Goal: Task Accomplishment & Management: Complete application form

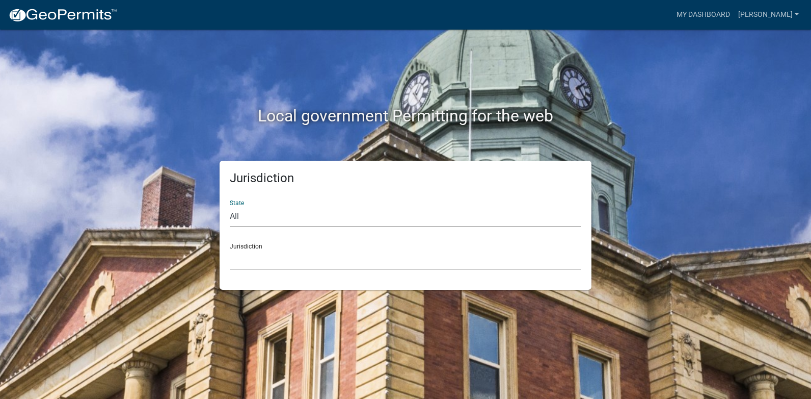
click at [248, 213] on select "All [US_STATE] [US_STATE] [US_STATE] [US_STATE] [US_STATE] [US_STATE] [US_STATE…" at bounding box center [406, 216] width 352 height 21
select select "[US_STATE]"
click at [230, 206] on select "All [US_STATE] [US_STATE] [US_STATE] [US_STATE] [US_STATE] [US_STATE] [US_STATE…" at bounding box center [406, 216] width 352 height 21
click at [242, 246] on div "Jurisdiction City of [GEOGRAPHIC_DATA], [US_STATE] City of [GEOGRAPHIC_DATA], […" at bounding box center [406, 252] width 352 height 35
click at [243, 262] on select "City of [GEOGRAPHIC_DATA], [US_STATE] City of [GEOGRAPHIC_DATA], [US_STATE] Cit…" at bounding box center [406, 259] width 352 height 21
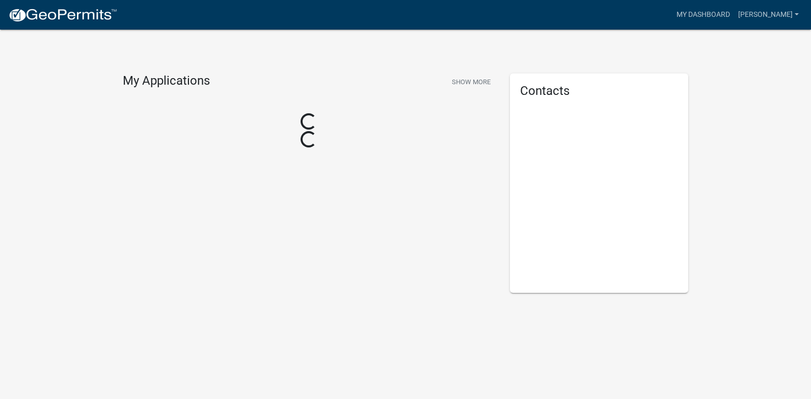
click at [261, 129] on div "Loading..." at bounding box center [309, 122] width 372 height 18
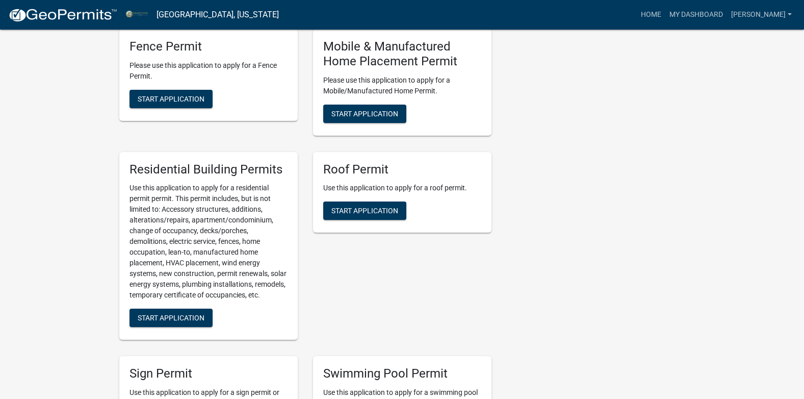
scroll to position [728, 0]
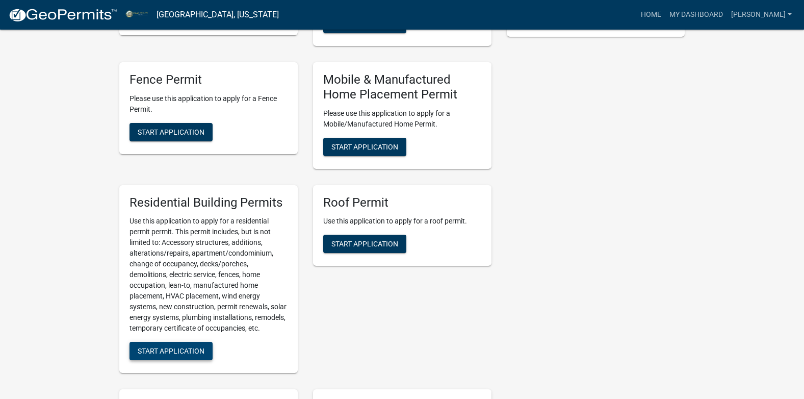
click at [172, 355] on span "Start Application" at bounding box center [171, 351] width 67 height 8
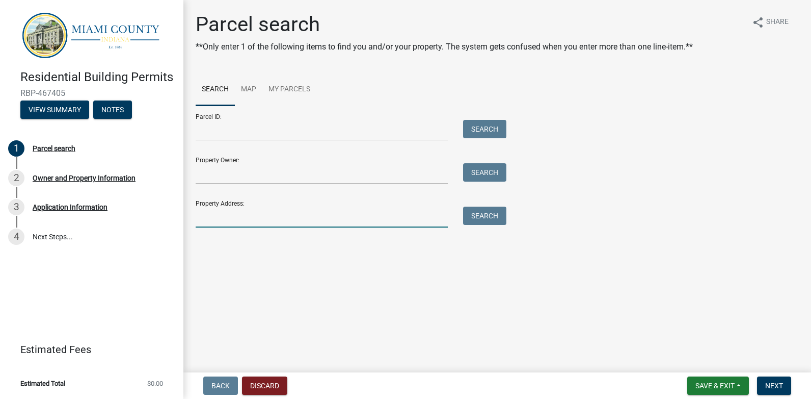
click at [212, 221] on input "Property Address:" at bounding box center [322, 216] width 252 height 21
type input "1860 W 1050 S"
type input "[PERSON_NAME]"
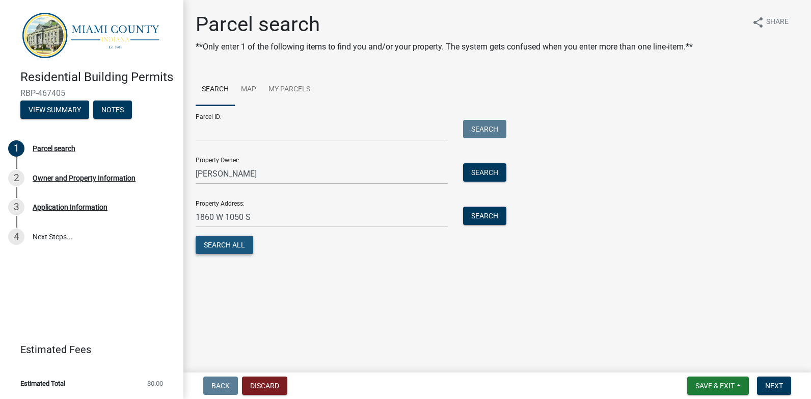
click at [231, 248] on button "Search All" at bounding box center [225, 244] width 58 height 18
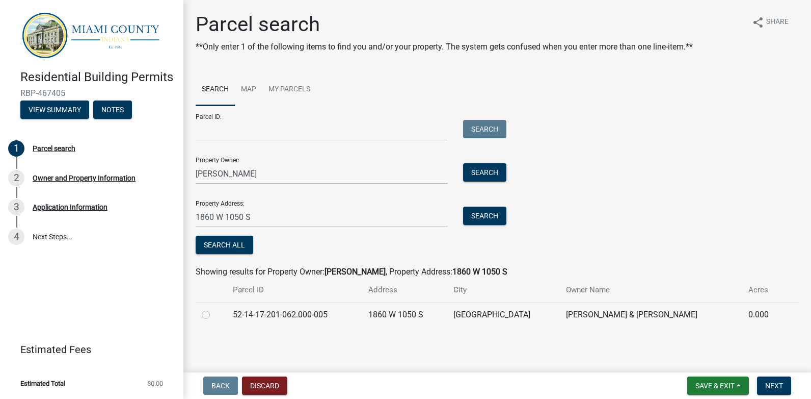
click at [214, 308] on label at bounding box center [214, 308] width 0 height 0
click at [214, 313] on input "radio" at bounding box center [217, 311] width 7 height 7
radio input "true"
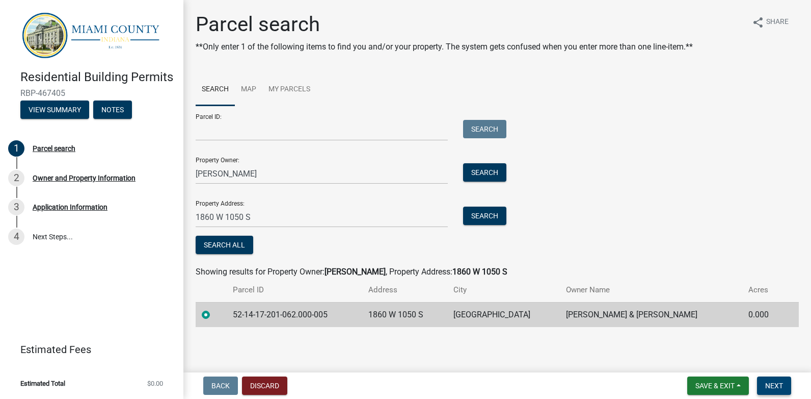
click at [770, 381] on span "Next" at bounding box center [774, 385] width 18 height 8
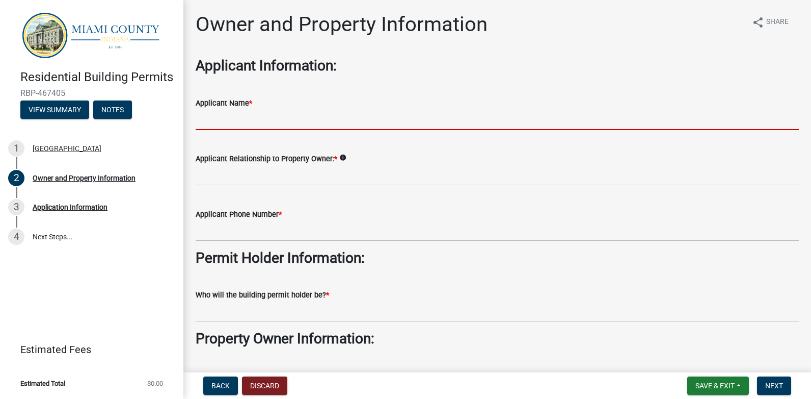
click at [213, 120] on input "Applicant Name *" at bounding box center [497, 119] width 603 height 21
type input "[PERSON_NAME]"
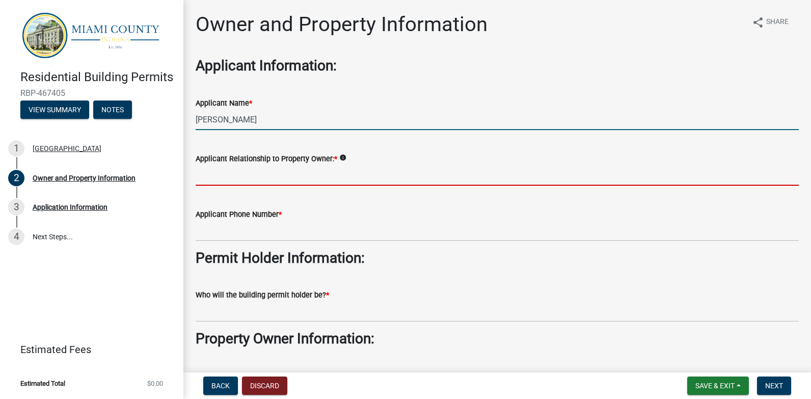
type input "Owner"
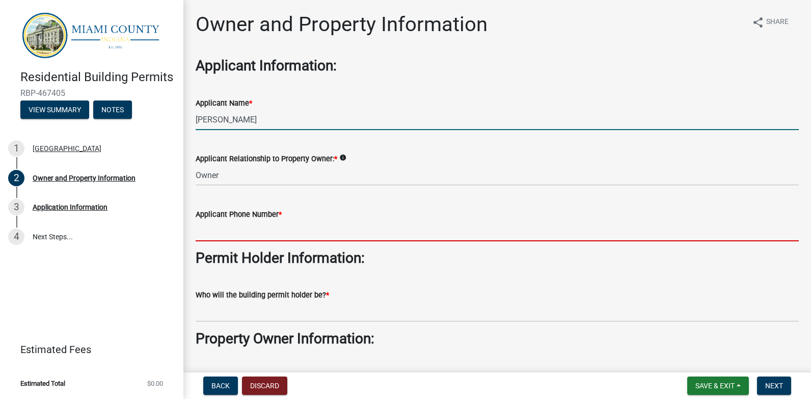
type input "7654614438"
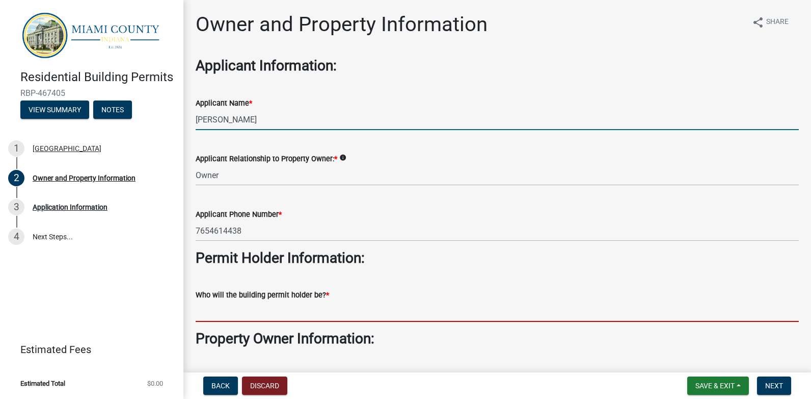
type input "[PERSON_NAME]"
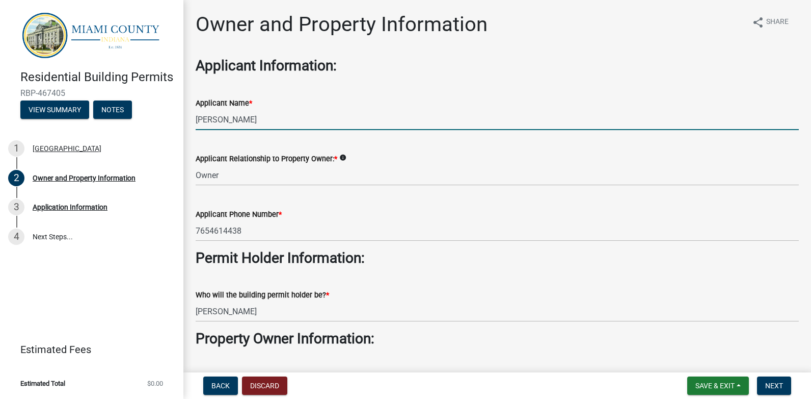
type input "[PERSON_NAME]"
type input "[EMAIL_ADDRESS][DOMAIN_NAME]"
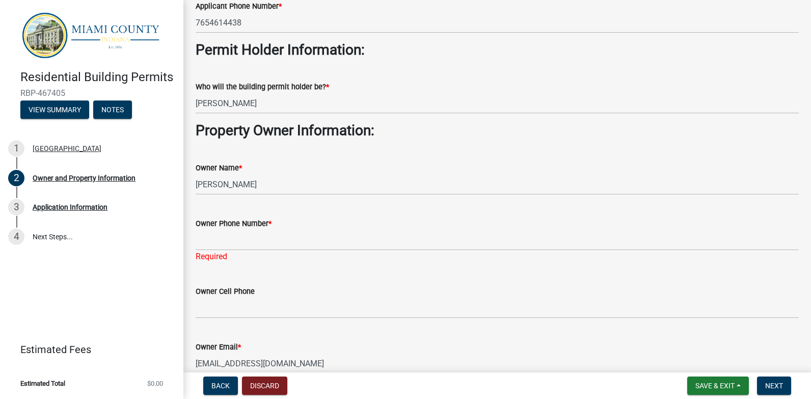
scroll to position [255, 0]
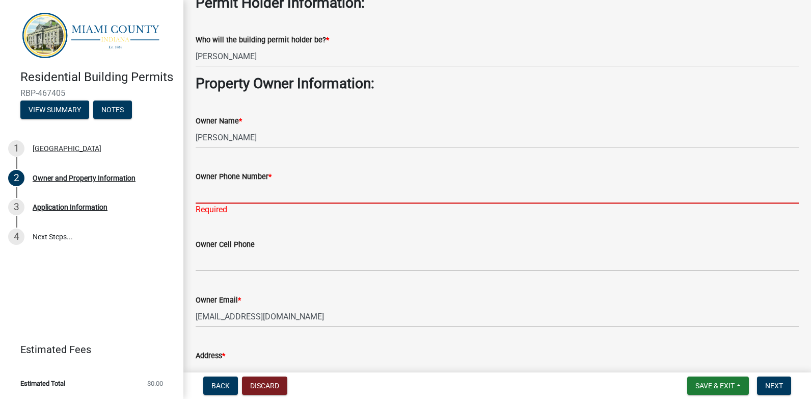
click at [222, 200] on input "Owner Phone Number *" at bounding box center [497, 192] width 603 height 21
type input "7654614438"
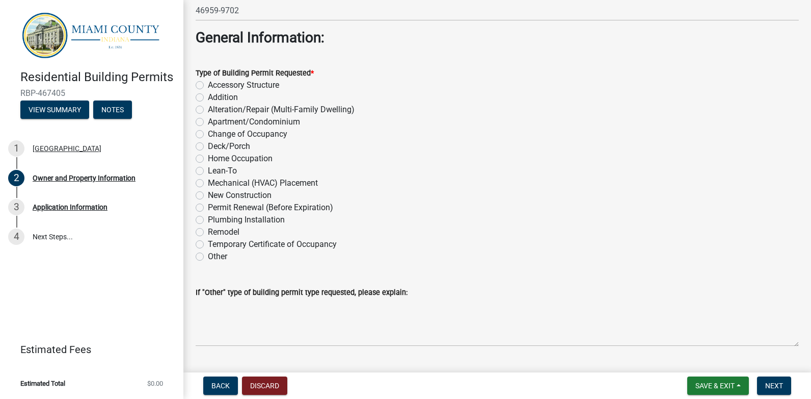
scroll to position [1121, 0]
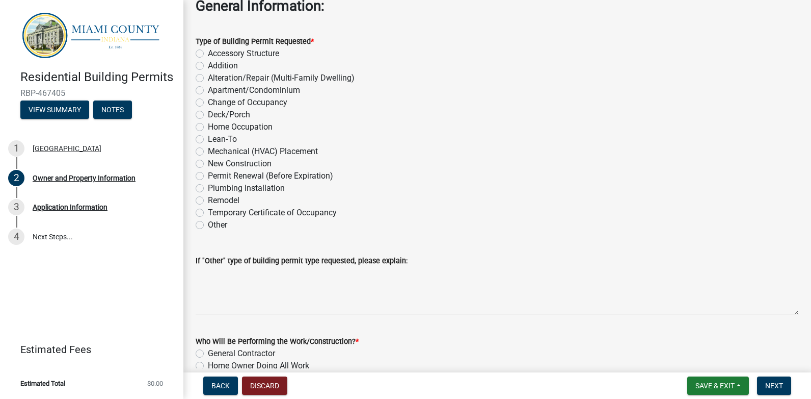
click at [208, 52] on label "Accessory Structure" at bounding box center [243, 53] width 71 height 12
click at [208, 52] on input "Accessory Structure" at bounding box center [211, 50] width 7 height 7
radio input "true"
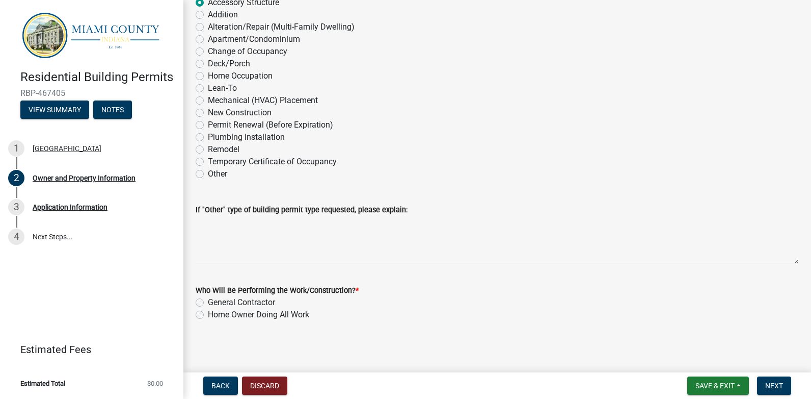
scroll to position [1174, 0]
click at [208, 298] on label "General Contractor" at bounding box center [241, 301] width 67 height 12
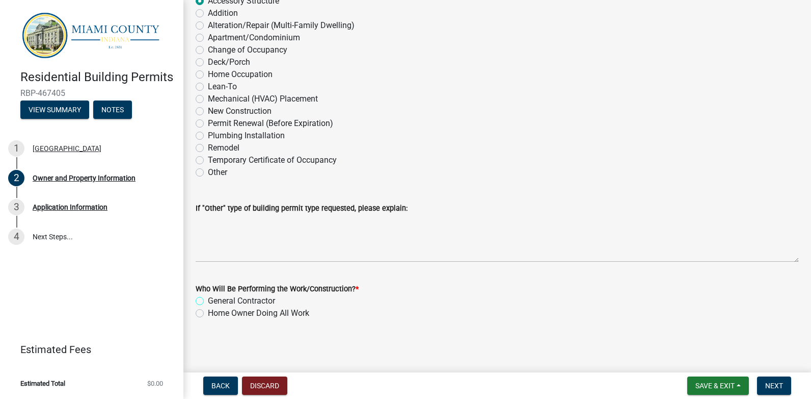
click at [208, 298] on input "General Contractor" at bounding box center [211, 298] width 7 height 7
radio input "true"
click at [772, 382] on span "Next" at bounding box center [774, 385] width 18 height 8
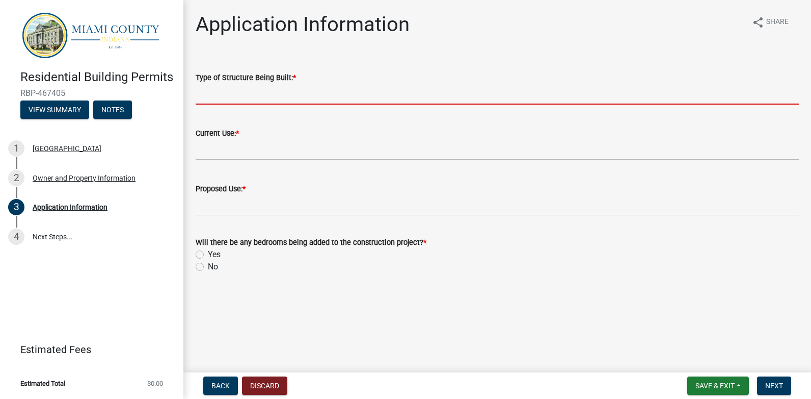
click at [223, 91] on input "Type of Structure Being Built: *" at bounding box center [497, 94] width 603 height 21
type input "Garage"
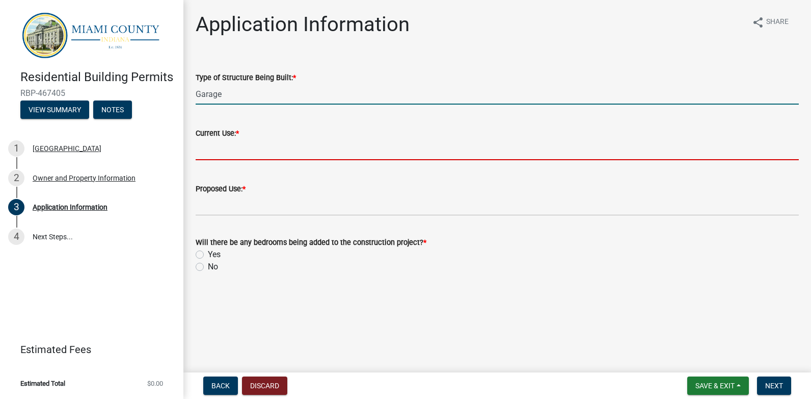
type input "existing foundation"
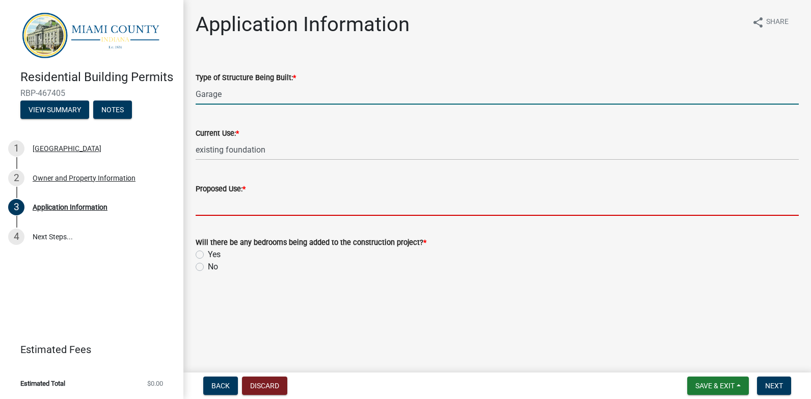
type input "garage"
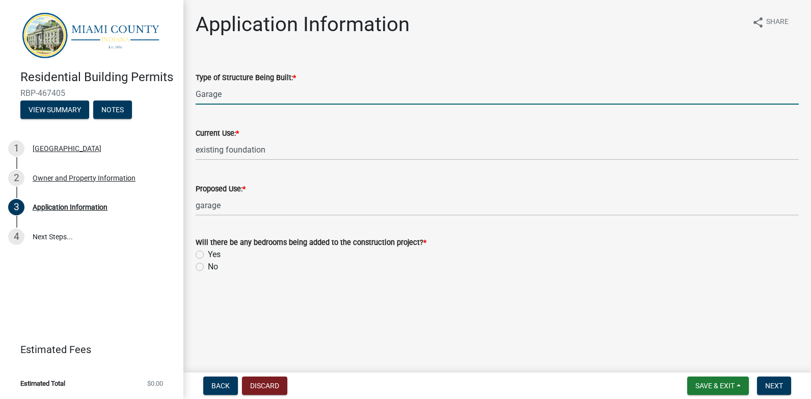
click at [208, 268] on label "No" at bounding box center [213, 266] width 10 height 12
click at [208, 267] on input "No" at bounding box center [211, 263] width 7 height 7
radio input "true"
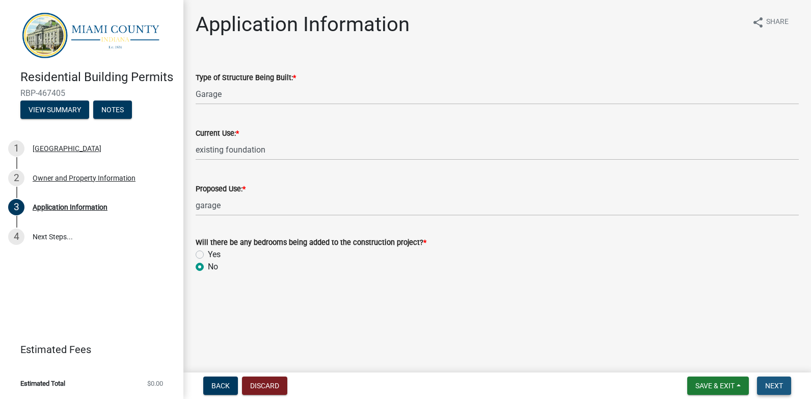
click at [763, 386] on button "Next" at bounding box center [774, 385] width 34 height 18
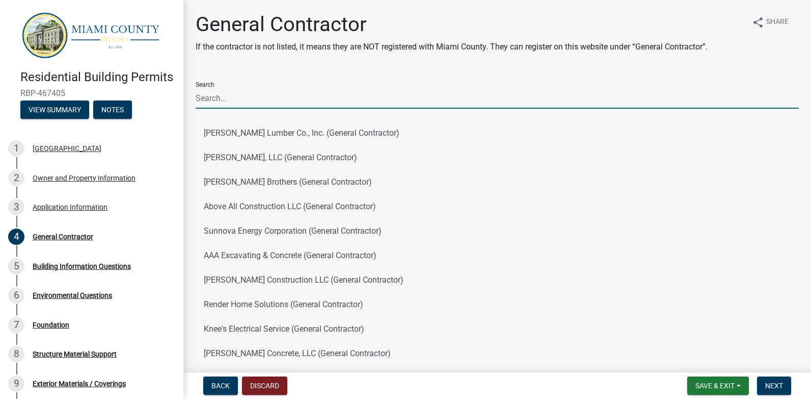
click at [213, 103] on input "Search" at bounding box center [497, 98] width 603 height 21
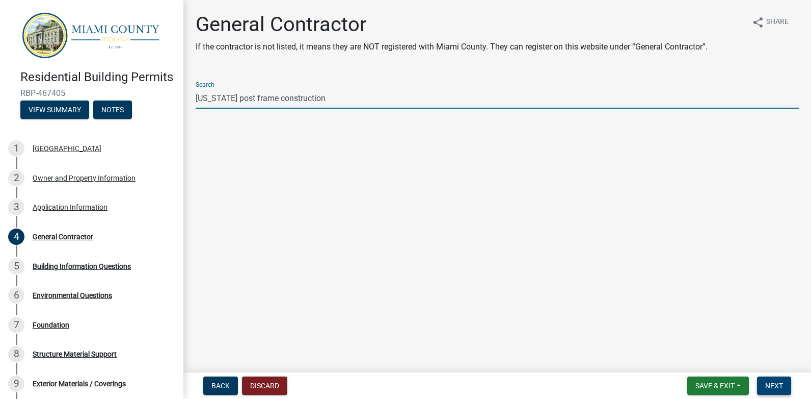
click at [769, 386] on span "Next" at bounding box center [774, 385] width 18 height 8
click at [325, 99] on input "[US_STATE] post frame construction" at bounding box center [497, 98] width 603 height 21
type input "I"
type input "P"
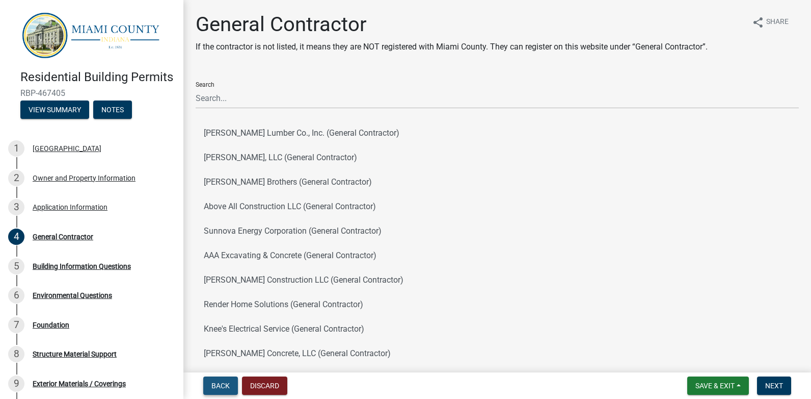
click at [222, 385] on span "Back" at bounding box center [221, 385] width 18 height 8
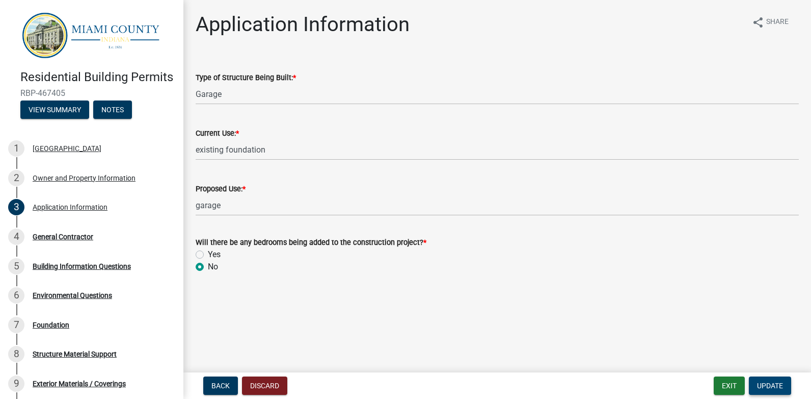
click at [777, 387] on span "Update" at bounding box center [770, 385] width 26 height 8
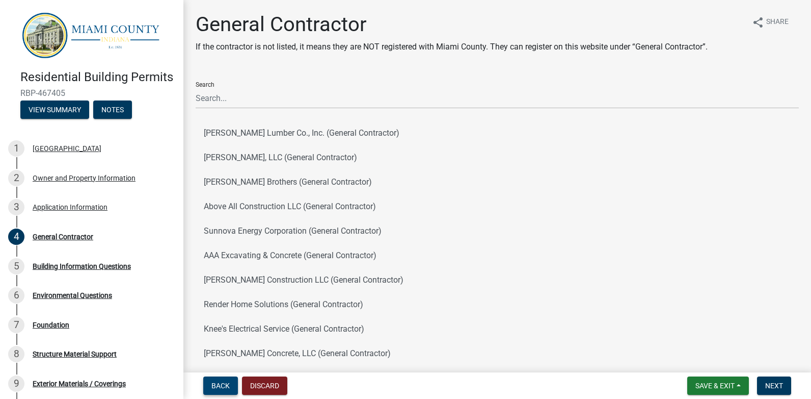
click at [219, 388] on span "Back" at bounding box center [221, 385] width 18 height 8
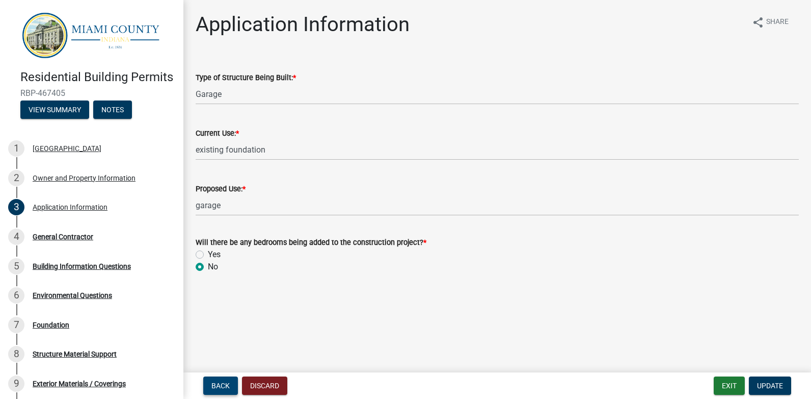
click at [219, 388] on span "Back" at bounding box center [221, 385] width 18 height 8
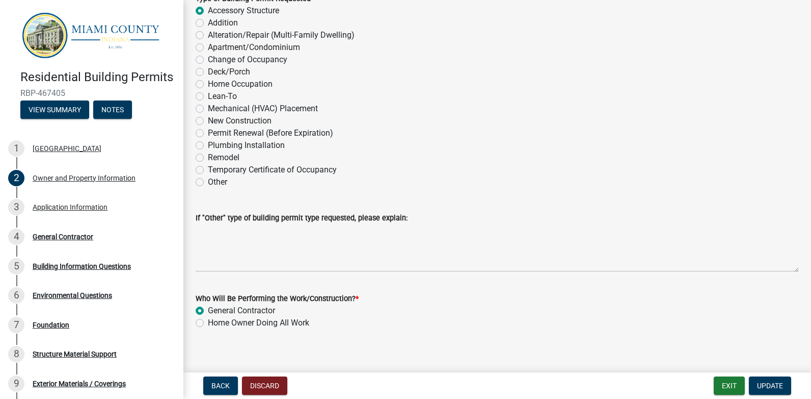
scroll to position [1174, 0]
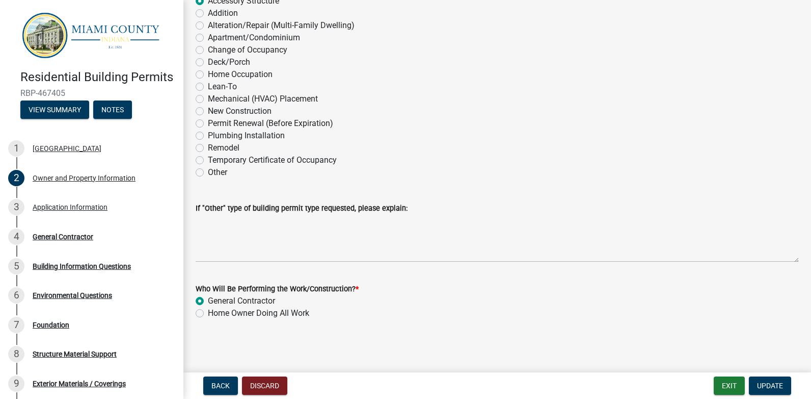
click at [208, 312] on label "Home Owner Doing All Work" at bounding box center [258, 313] width 101 height 12
click at [208, 312] on input "Home Owner Doing All Work" at bounding box center [211, 310] width 7 height 7
radio input "true"
click at [770, 383] on span "Update" at bounding box center [770, 385] width 26 height 8
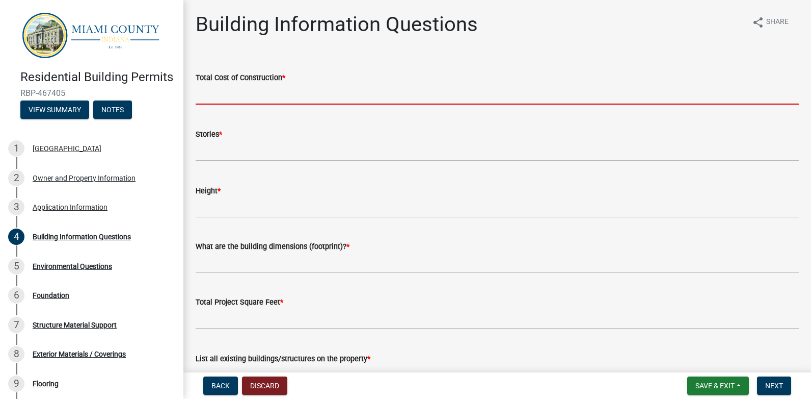
click at [233, 99] on input "text" at bounding box center [497, 94] width 603 height 21
type input "39000"
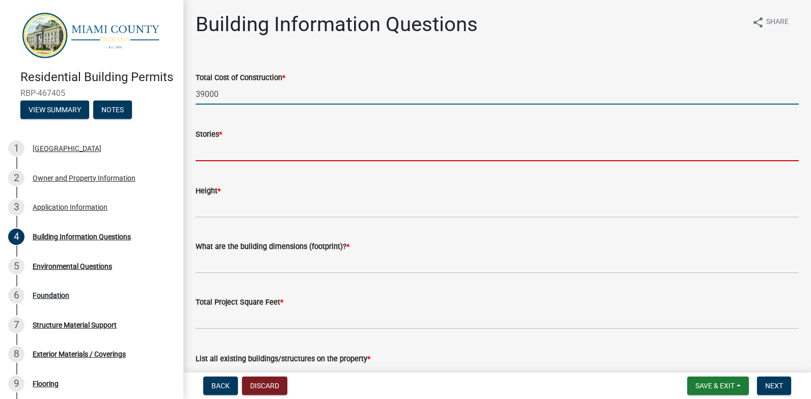
type input "112"
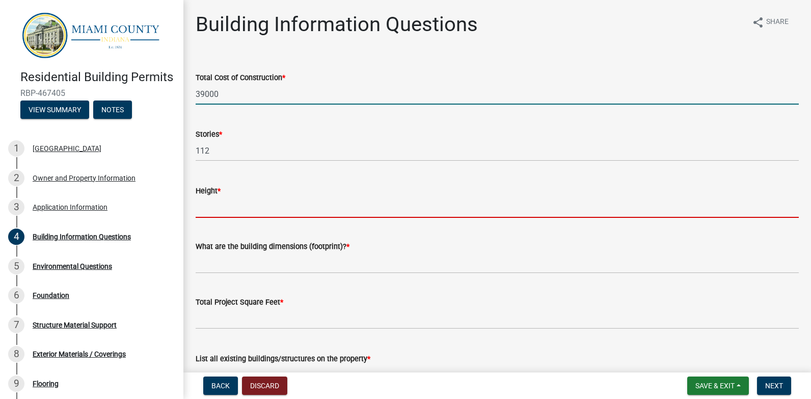
type input "22ft"
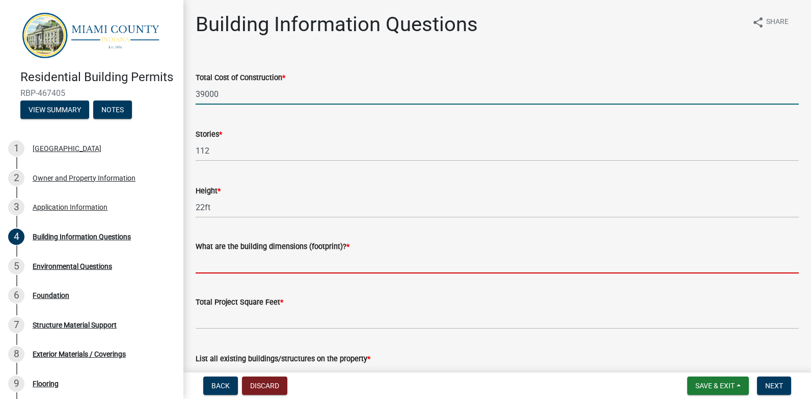
type input "30x48"
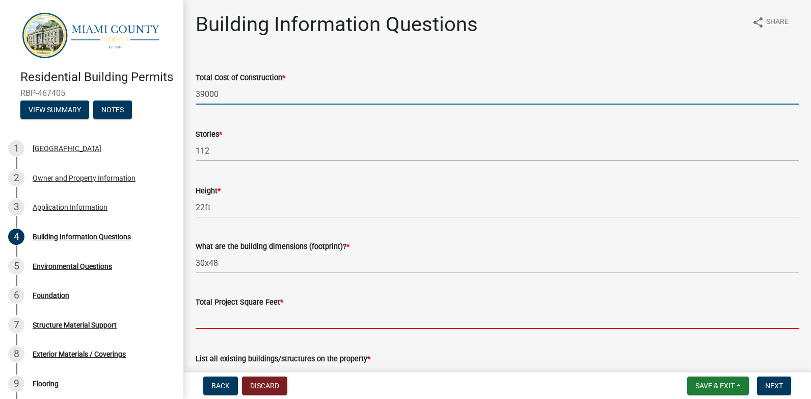
type input "1440"
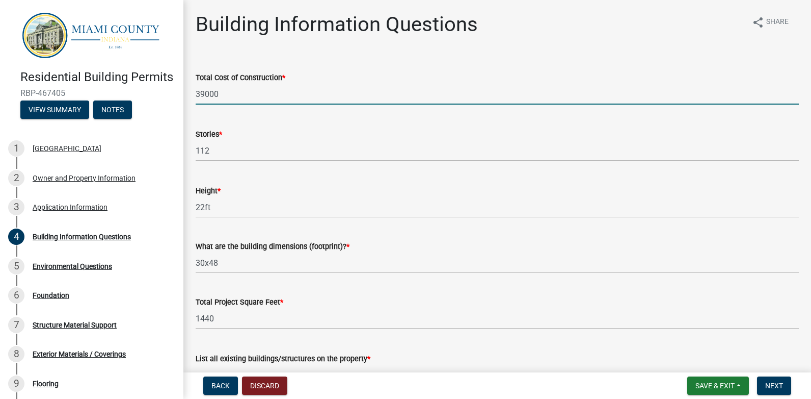
type input "a home and a garage"
type input "NA"
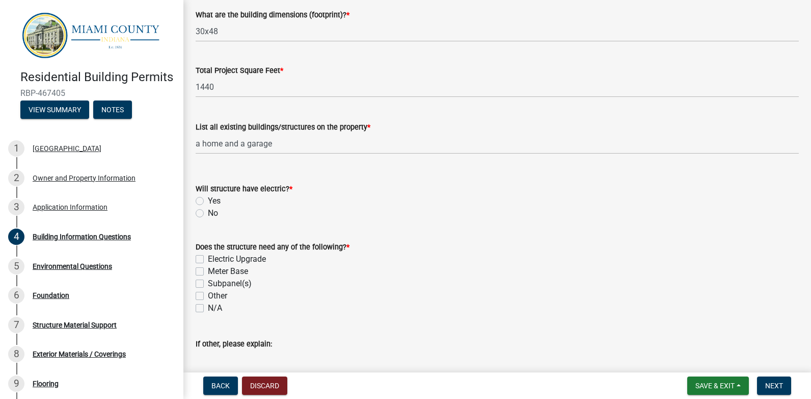
scroll to position [255, 0]
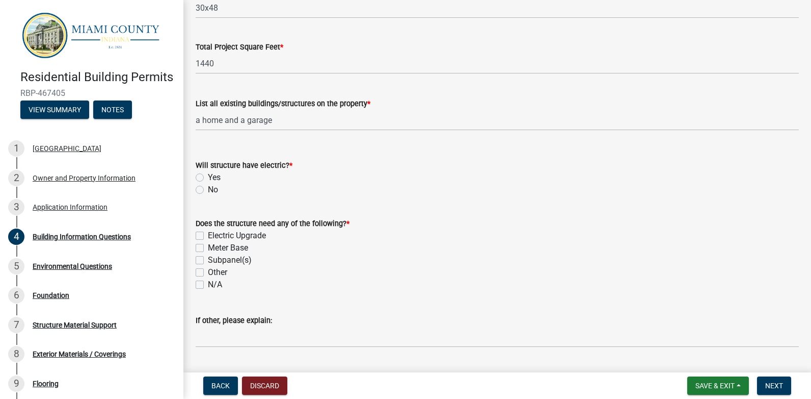
click at [208, 190] on label "No" at bounding box center [213, 189] width 10 height 12
click at [208, 190] on input "No" at bounding box center [211, 186] width 7 height 7
radio input "true"
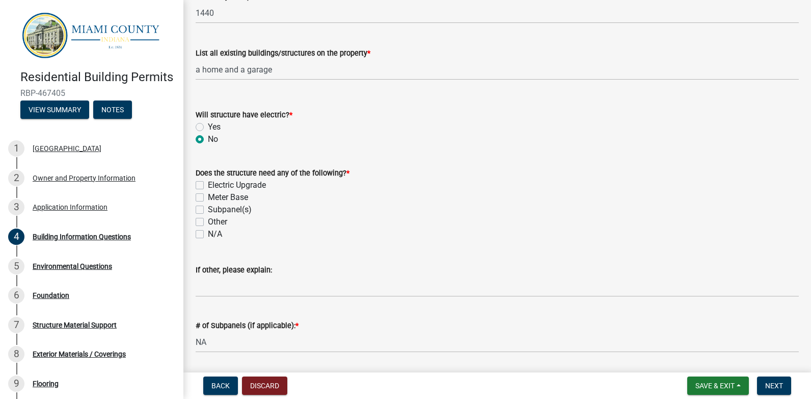
scroll to position [306, 0]
click at [208, 233] on label "N/A" at bounding box center [215, 233] width 14 height 12
click at [208, 233] on input "N/A" at bounding box center [211, 230] width 7 height 7
checkbox input "true"
checkbox input "false"
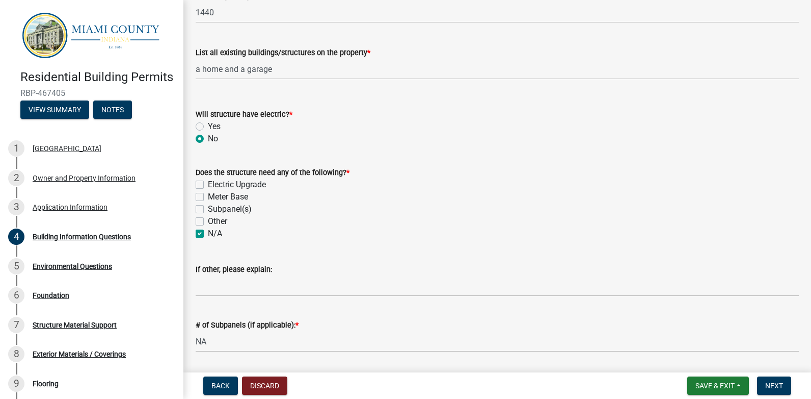
checkbox input "false"
checkbox input "true"
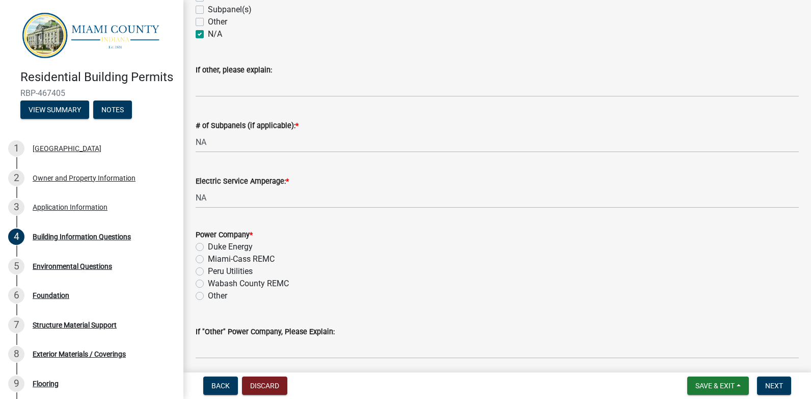
scroll to position [543, 0]
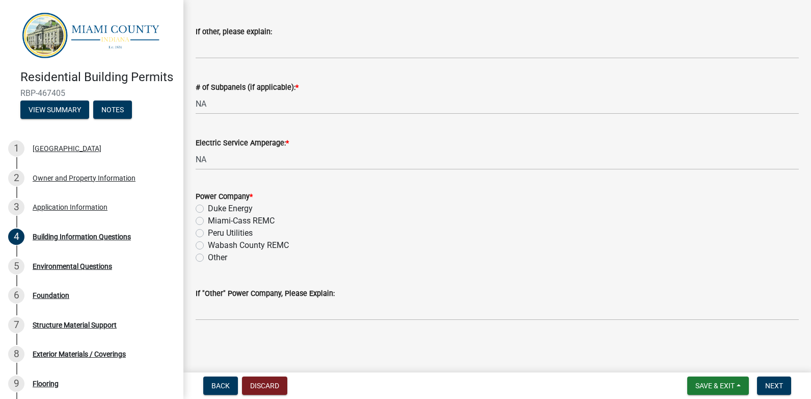
click at [208, 232] on label "Peru Utilities" at bounding box center [230, 233] width 45 height 12
click at [208, 232] on input "Peru Utilities" at bounding box center [211, 230] width 7 height 7
radio input "true"
click at [782, 385] on span "Next" at bounding box center [774, 385] width 18 height 8
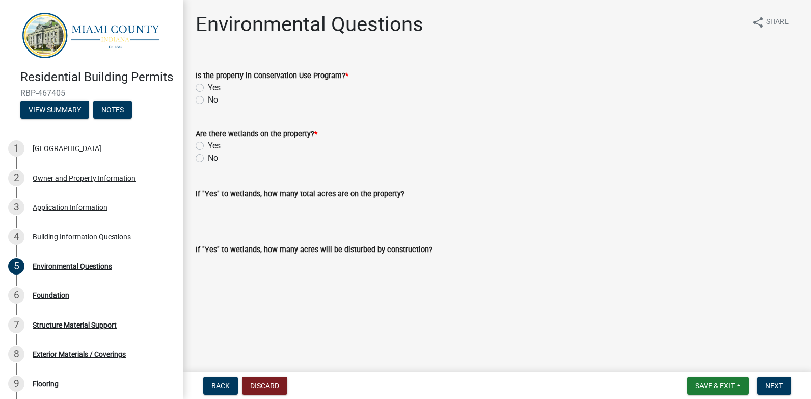
click at [208, 99] on label "No" at bounding box center [213, 100] width 10 height 12
click at [208, 99] on input "No" at bounding box center [211, 97] width 7 height 7
radio input "true"
click at [208, 157] on label "No" at bounding box center [213, 158] width 10 height 12
click at [208, 157] on input "No" at bounding box center [211, 155] width 7 height 7
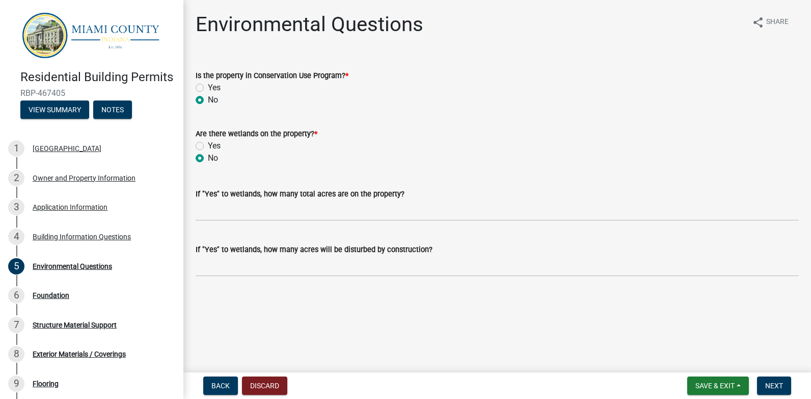
radio input "true"
click at [778, 385] on span "Next" at bounding box center [774, 385] width 18 height 8
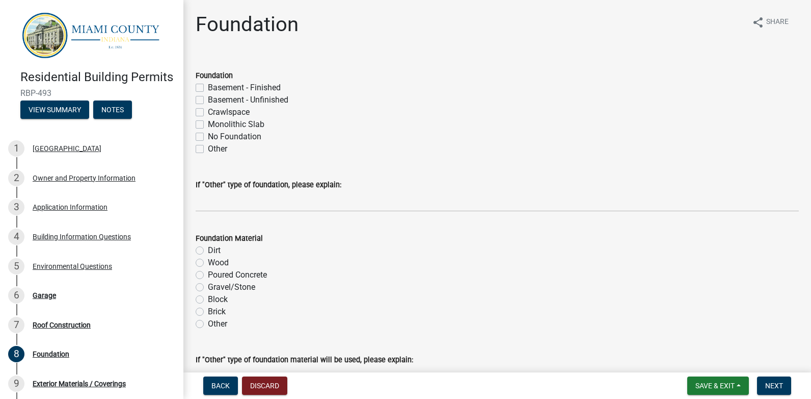
click at [208, 122] on label "Monolithic Slab" at bounding box center [236, 124] width 57 height 12
click at [208, 122] on input "Monolithic Slab" at bounding box center [211, 121] width 7 height 7
checkbox input "true"
checkbox input "false"
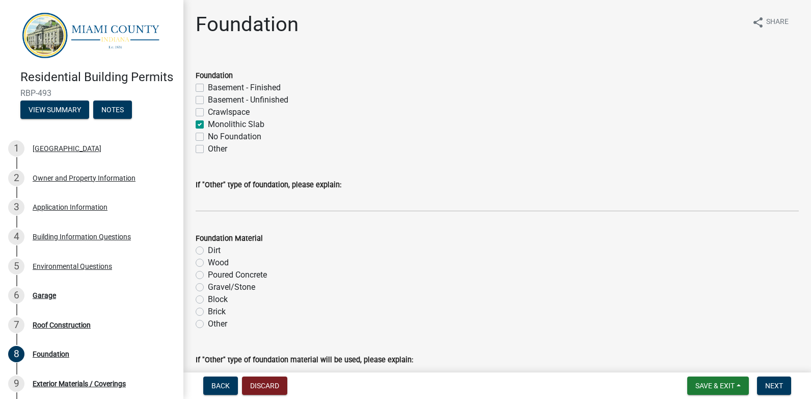
checkbox input "false"
checkbox input "true"
checkbox input "false"
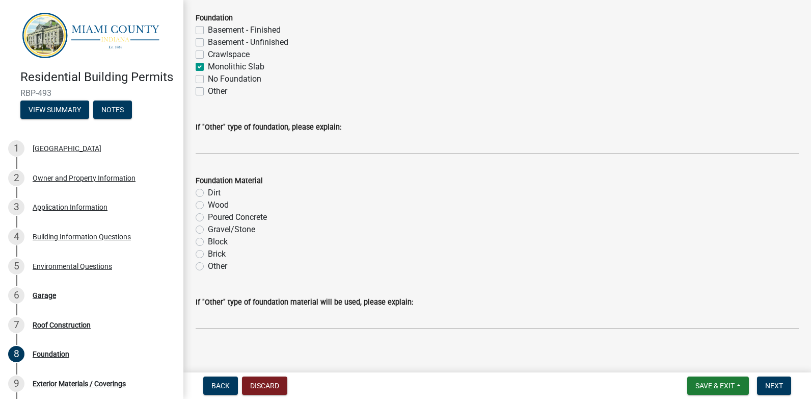
scroll to position [66, 0]
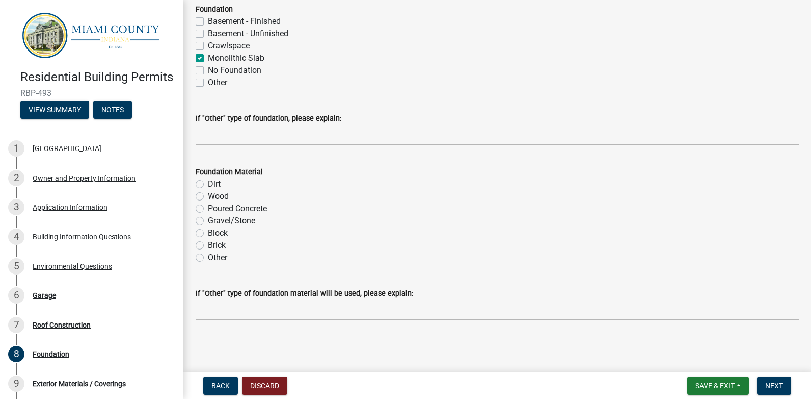
click at [208, 207] on label "Poured Concrete" at bounding box center [237, 208] width 59 height 12
click at [208, 207] on input "Poured Concrete" at bounding box center [211, 205] width 7 height 7
radio input "true"
click at [770, 383] on span "Next" at bounding box center [774, 385] width 18 height 8
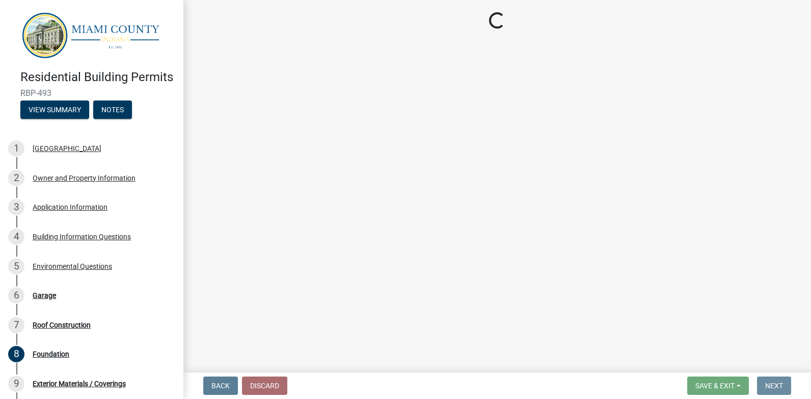
scroll to position [0, 0]
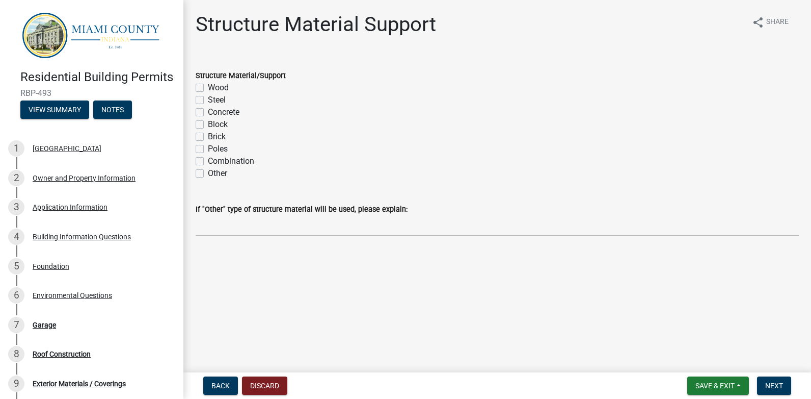
click at [208, 86] on label "Wood" at bounding box center [218, 88] width 21 height 12
click at [208, 86] on input "Wood" at bounding box center [211, 85] width 7 height 7
checkbox input "true"
checkbox input "false"
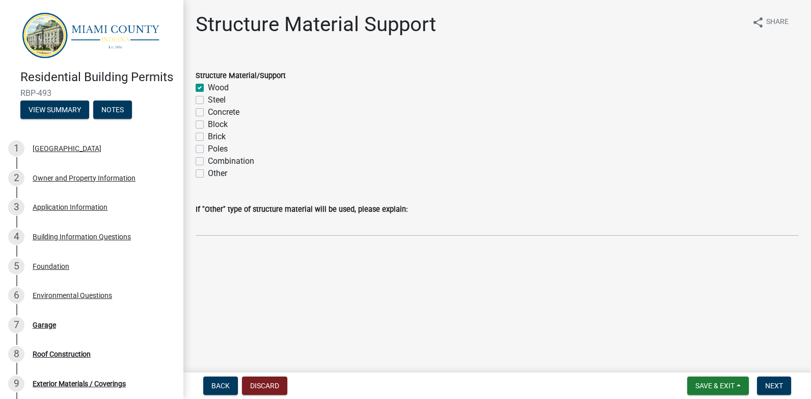
checkbox input "false"
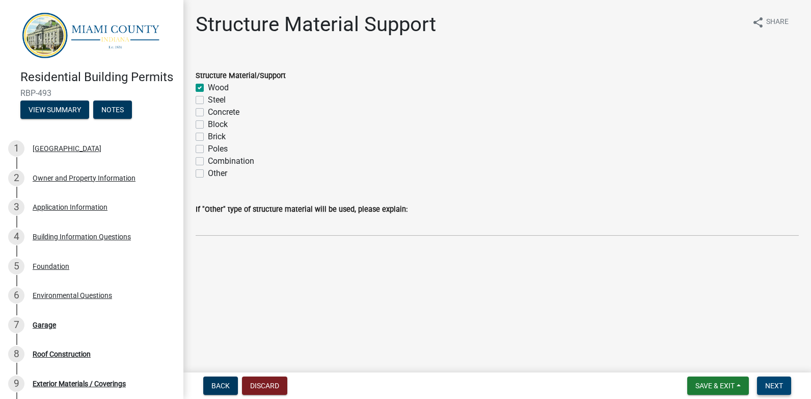
click at [780, 384] on span "Next" at bounding box center [774, 385] width 18 height 8
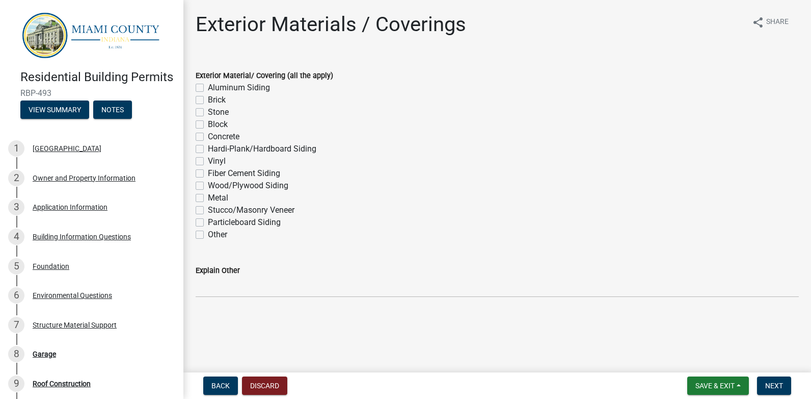
click at [208, 198] on label "Metal" at bounding box center [218, 198] width 20 height 12
click at [208, 198] on input "Metal" at bounding box center [211, 195] width 7 height 7
checkbox input "true"
checkbox input "false"
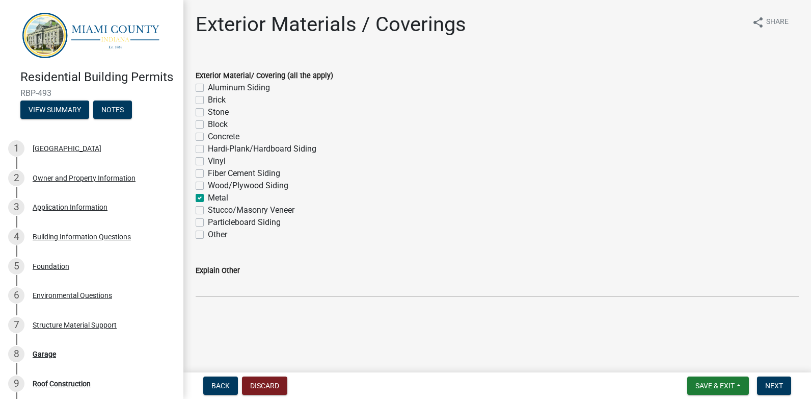
checkbox input "false"
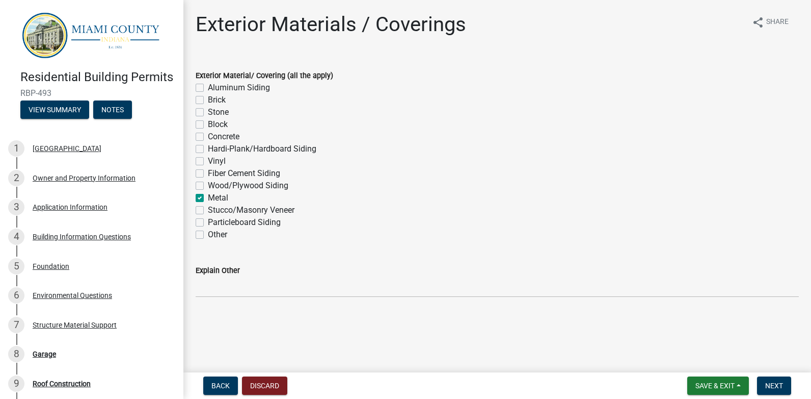
checkbox input "false"
checkbox input "true"
checkbox input "false"
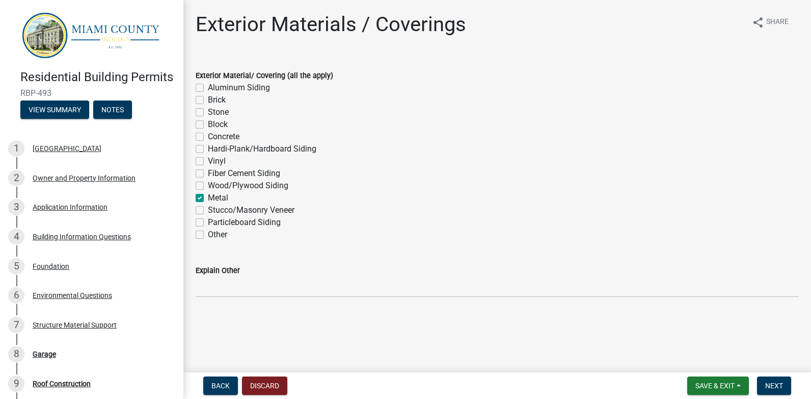
checkbox input "false"
click at [773, 384] on span "Next" at bounding box center [774, 385] width 18 height 8
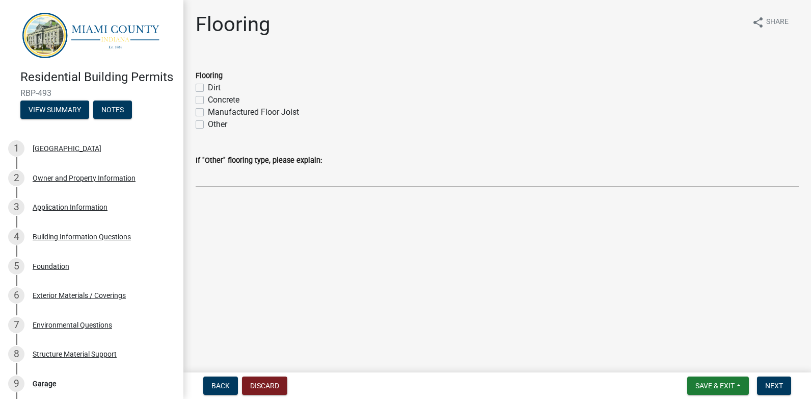
click at [208, 98] on label "Concrete" at bounding box center [224, 100] width 32 height 12
click at [208, 98] on input "Concrete" at bounding box center [211, 97] width 7 height 7
checkbox input "true"
checkbox input "false"
checkbox input "true"
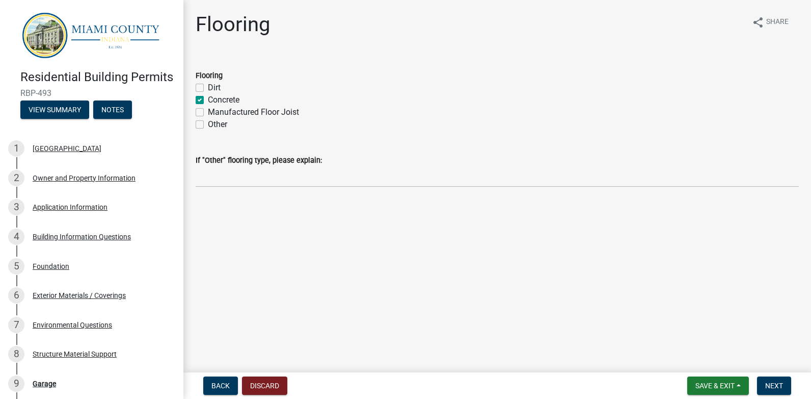
checkbox input "false"
click at [776, 386] on span "Next" at bounding box center [774, 385] width 18 height 8
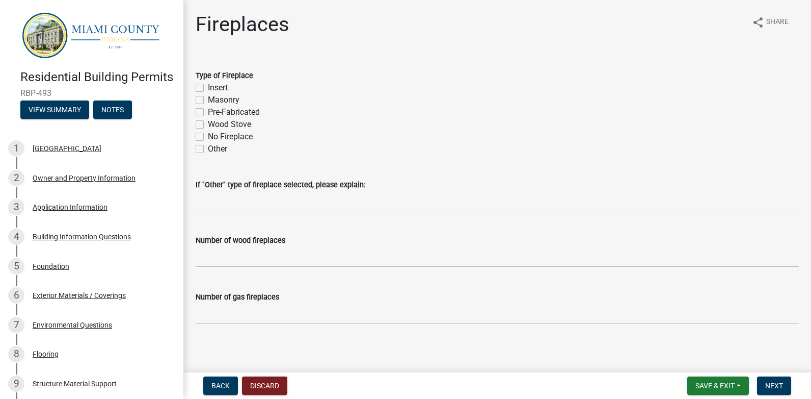
click at [208, 135] on label "No Fireplace" at bounding box center [230, 136] width 45 height 12
click at [208, 135] on input "No Fireplace" at bounding box center [211, 133] width 7 height 7
checkbox input "true"
checkbox input "false"
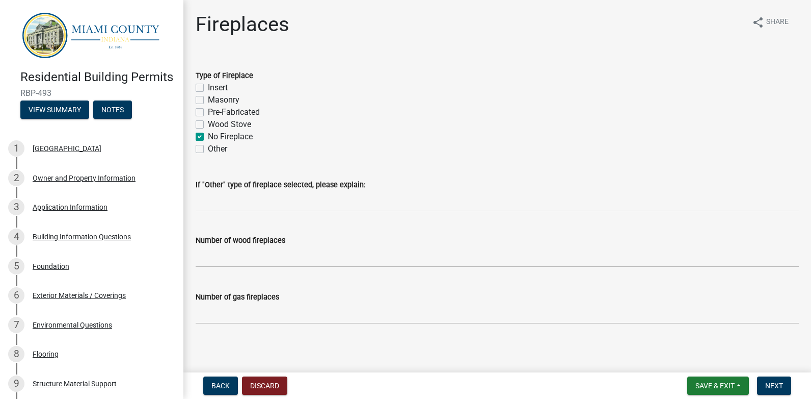
checkbox input "false"
checkbox input "true"
checkbox input "false"
click at [780, 389] on span "Next" at bounding box center [774, 385] width 18 height 8
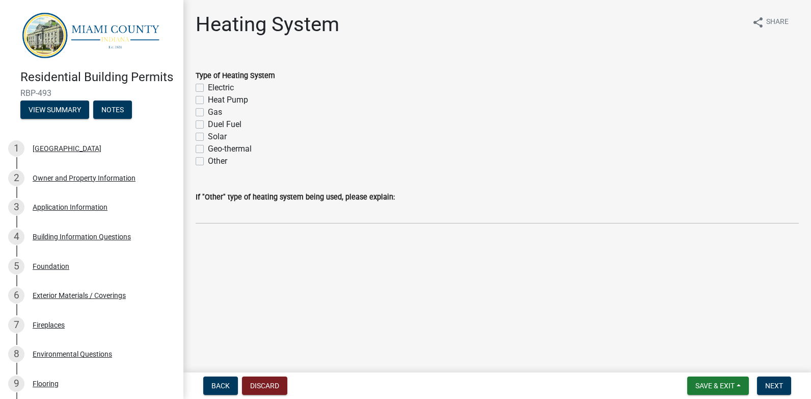
click at [208, 161] on label "Other" at bounding box center [217, 161] width 19 height 12
click at [208, 161] on input "Other" at bounding box center [211, 158] width 7 height 7
checkbox input "true"
checkbox input "false"
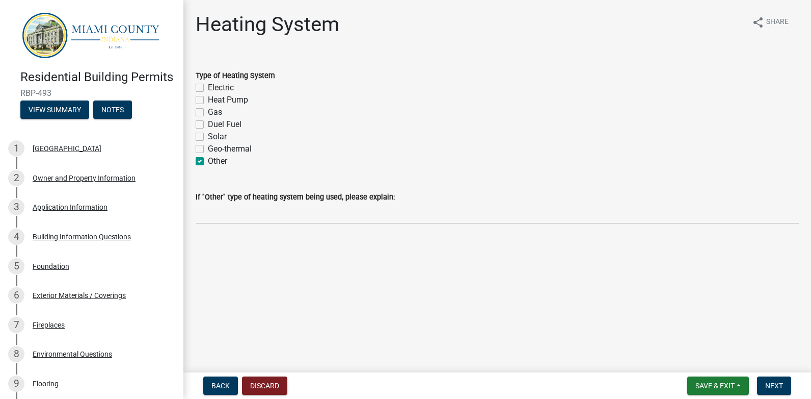
checkbox input "false"
checkbox input "true"
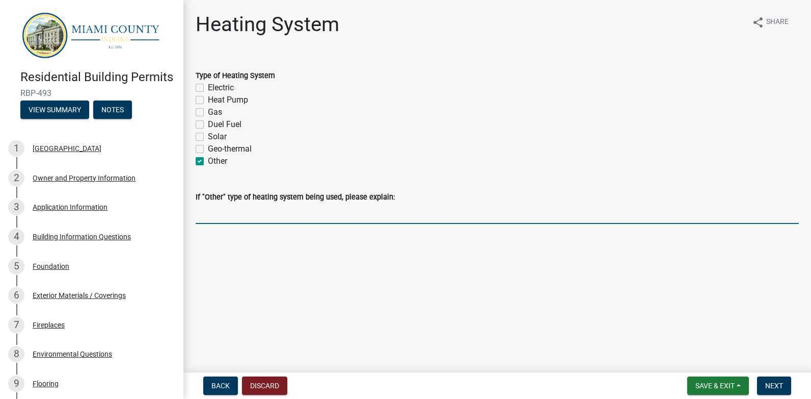
click at [224, 208] on input "If "Other" type of heating system being used, please explain:" at bounding box center [497, 213] width 603 height 21
type input "None"
click at [781, 388] on span "Next" at bounding box center [774, 385] width 18 height 8
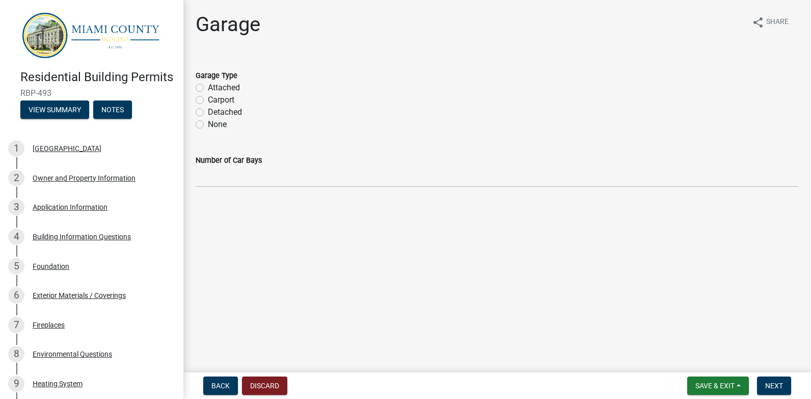
click at [208, 113] on label "Detached" at bounding box center [225, 112] width 34 height 12
click at [208, 113] on input "Detached" at bounding box center [211, 109] width 7 height 7
radio input "true"
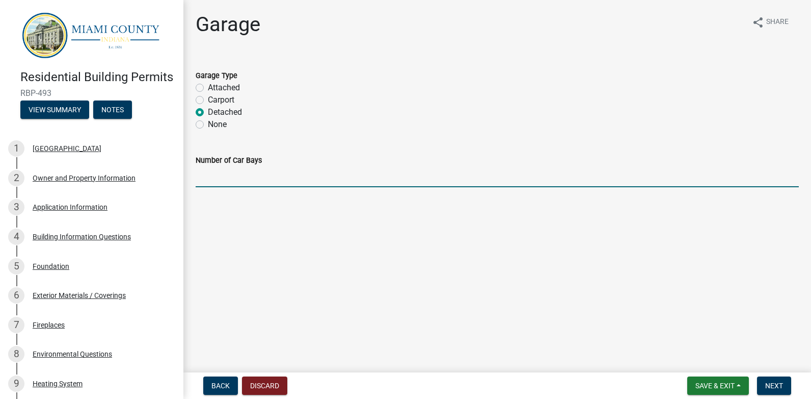
click at [213, 182] on input "text" at bounding box center [497, 176] width 603 height 21
type input "2"
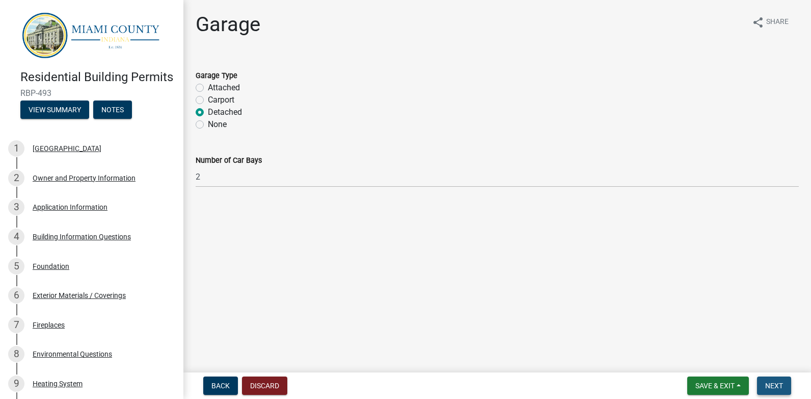
click at [784, 382] on button "Next" at bounding box center [774, 385] width 34 height 18
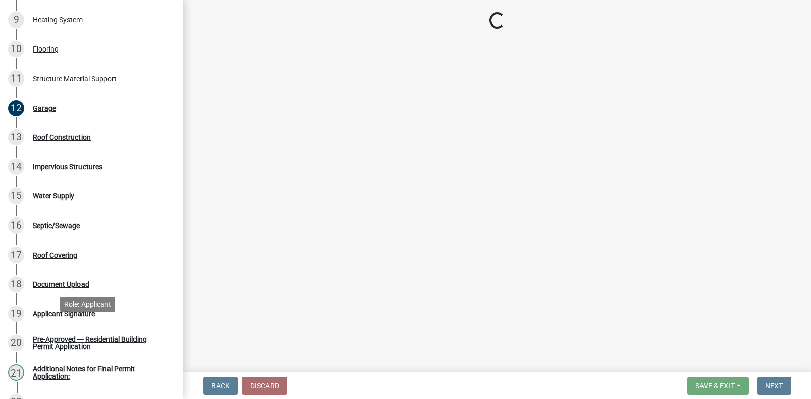
scroll to position [357, 0]
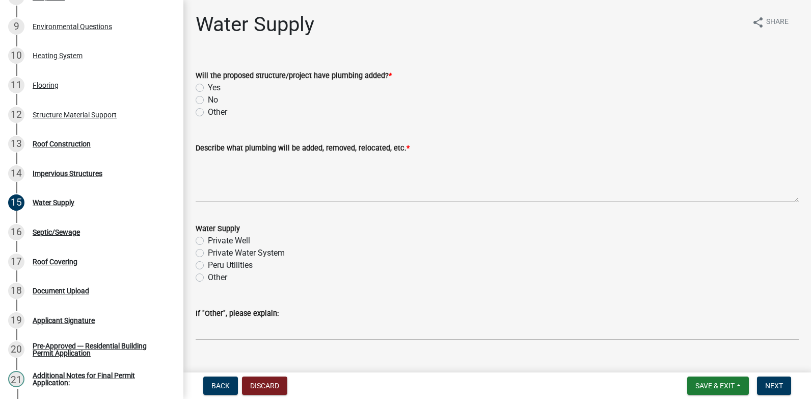
click at [208, 97] on label "No" at bounding box center [213, 100] width 10 height 12
click at [208, 97] on input "No" at bounding box center [211, 97] width 7 height 7
radio input "true"
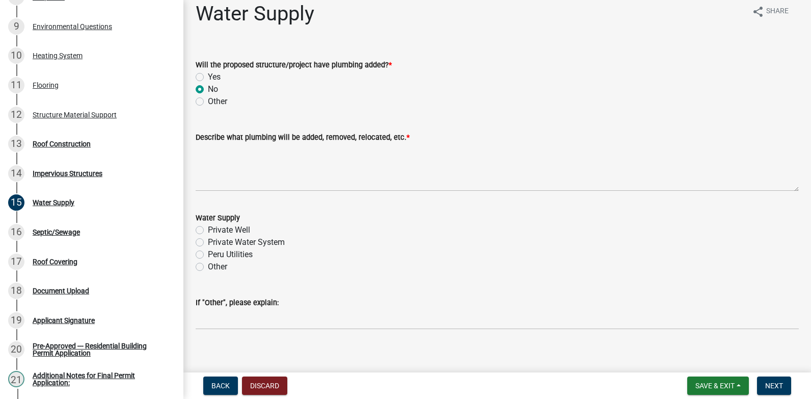
scroll to position [20, 0]
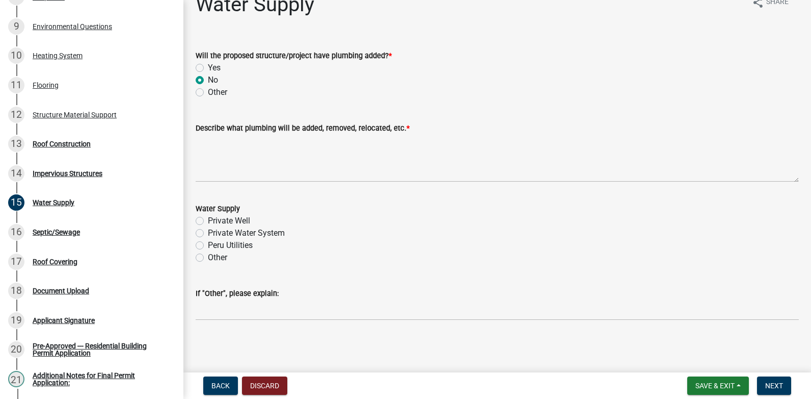
click at [208, 220] on label "Private Well" at bounding box center [229, 221] width 42 height 12
click at [208, 220] on input "Private Well" at bounding box center [211, 218] width 7 height 7
radio input "true"
click at [778, 387] on span "Next" at bounding box center [774, 385] width 18 height 8
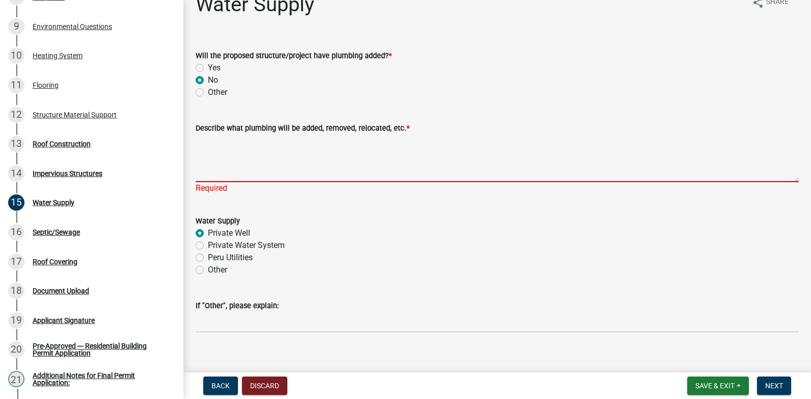
click at [209, 173] on textarea "Describe what plumbing will be added, removed, relocated, etc. *" at bounding box center [497, 158] width 603 height 48
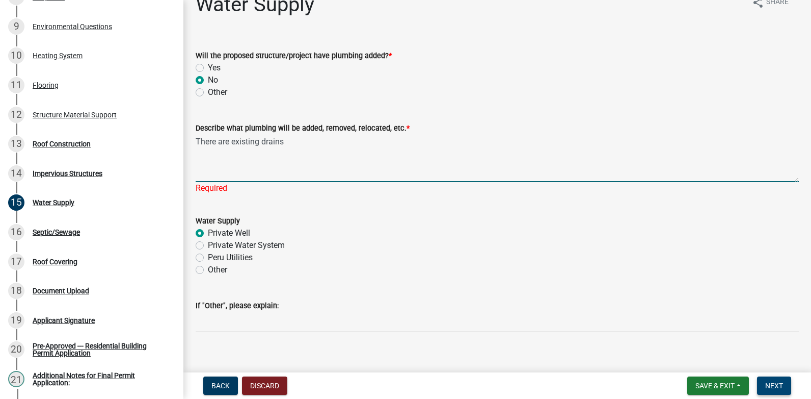
type textarea "There are existing drains"
click at [781, 384] on span "Next" at bounding box center [774, 385] width 18 height 8
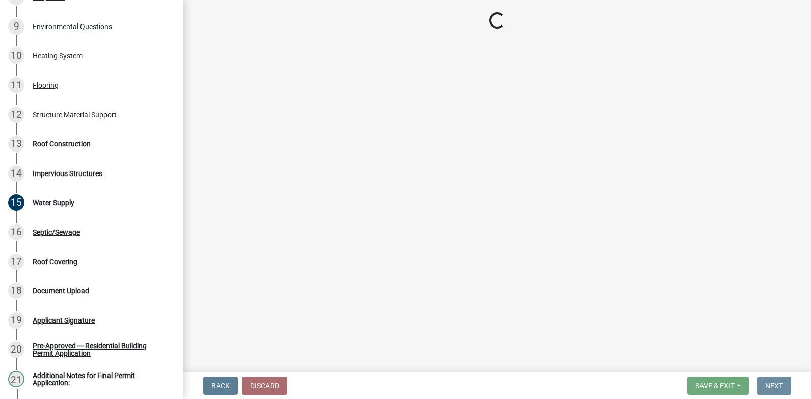
scroll to position [0, 0]
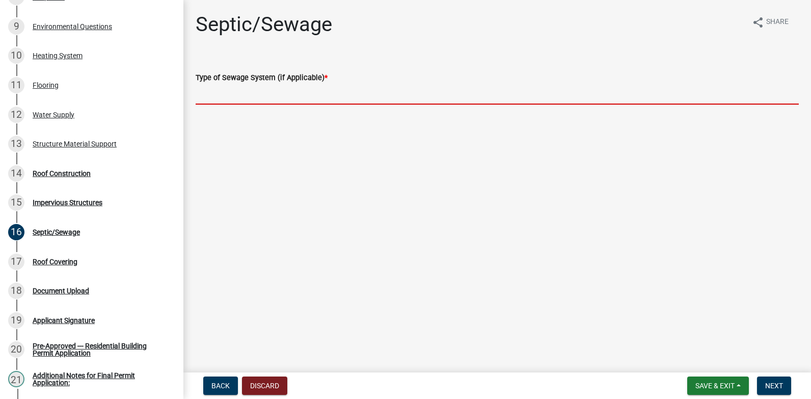
click at [214, 95] on input "Type of Sewage System (if Applicable) *" at bounding box center [497, 94] width 603 height 21
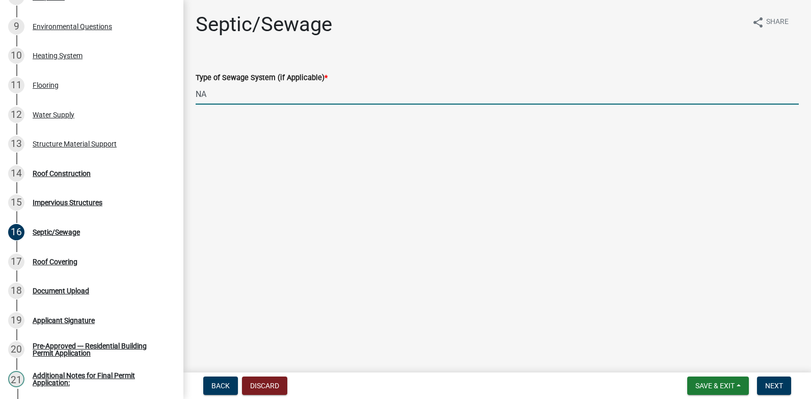
click at [208, 96] on input "NA" at bounding box center [497, 94] width 603 height 21
type input "N"
type input "Public sewer to be added later"
click at [772, 385] on span "Next" at bounding box center [774, 385] width 18 height 8
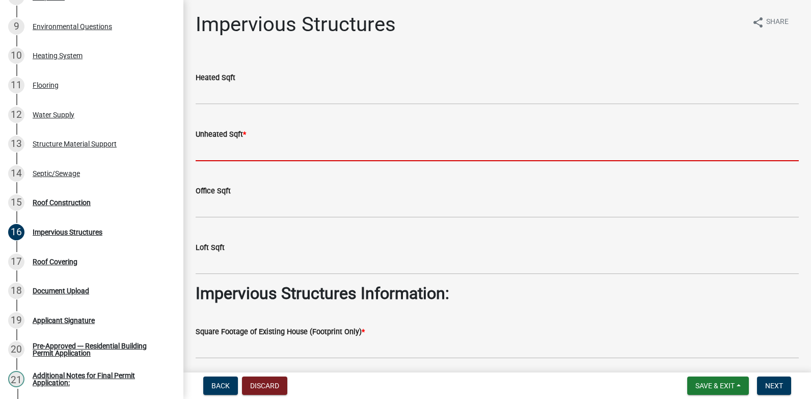
click at [245, 152] on input "text" at bounding box center [497, 150] width 603 height 21
type input "1440"
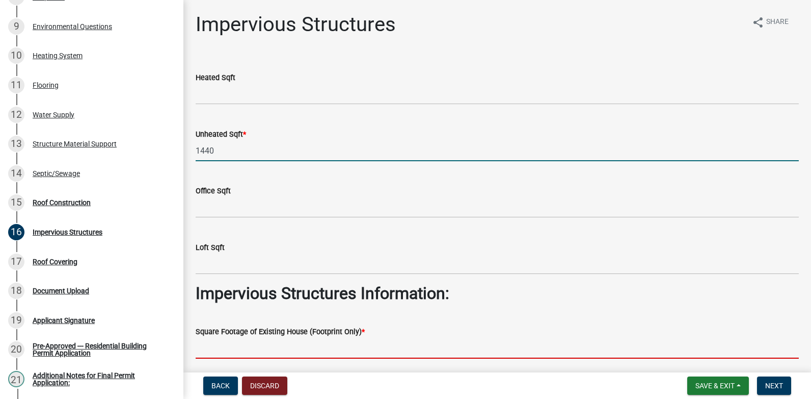
type input "1468"
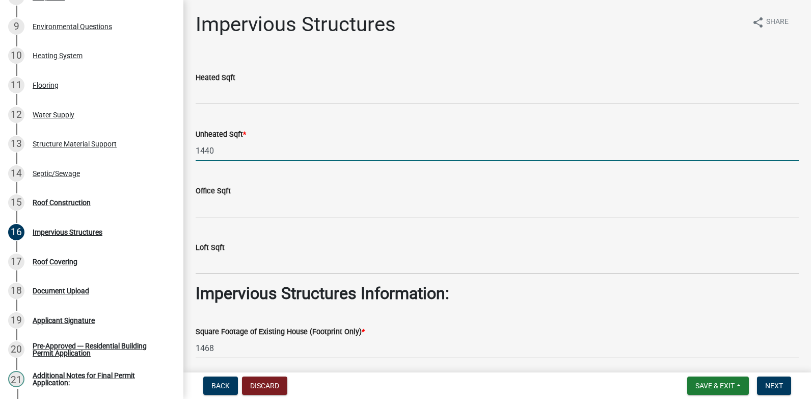
type input "576"
type input "0"
type input "850"
type input "0"
type input "240"
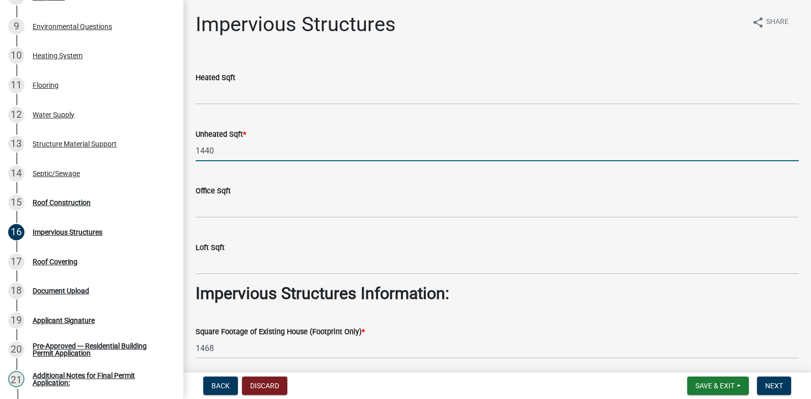
type input "0"
type input "1440"
type input "0"
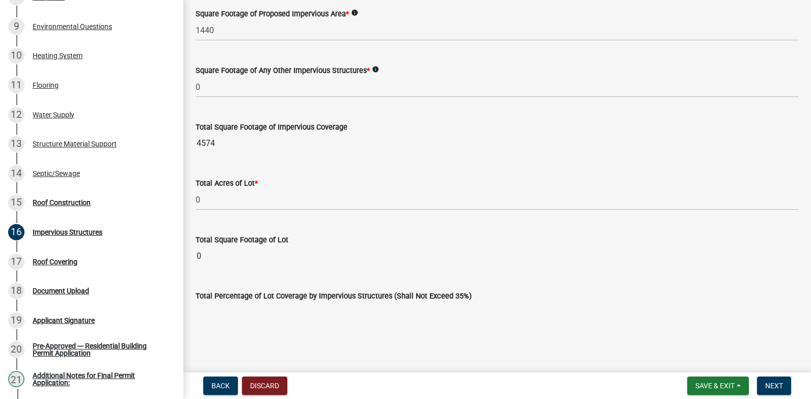
scroll to position [717, 0]
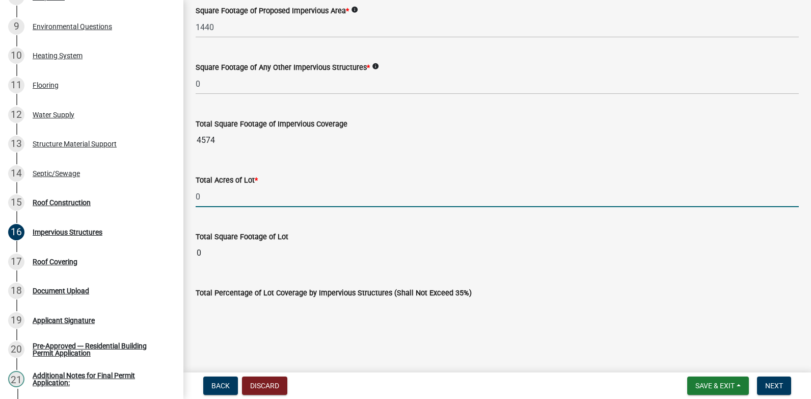
click at [225, 199] on input "0" at bounding box center [497, 196] width 603 height 21
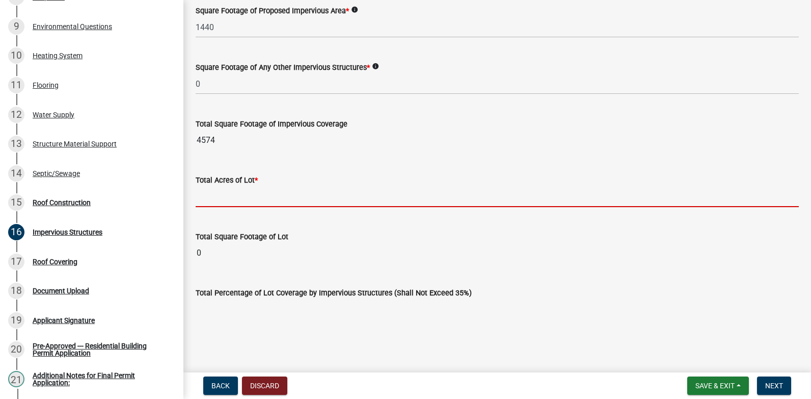
click at [225, 199] on input "text" at bounding box center [497, 196] width 603 height 21
type input "0.401"
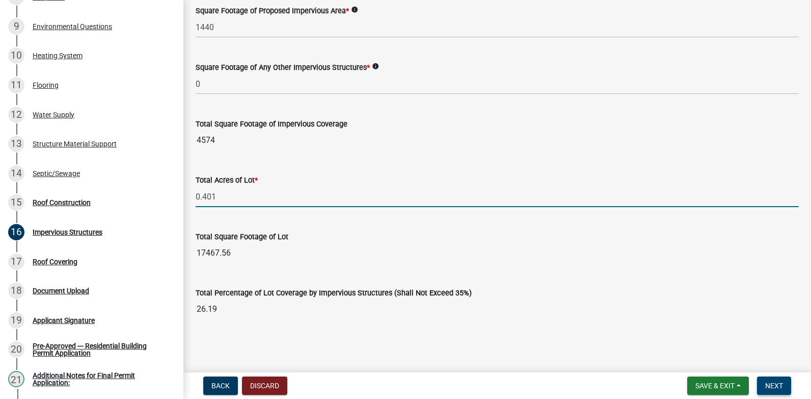
click at [780, 383] on span "Next" at bounding box center [774, 385] width 18 height 8
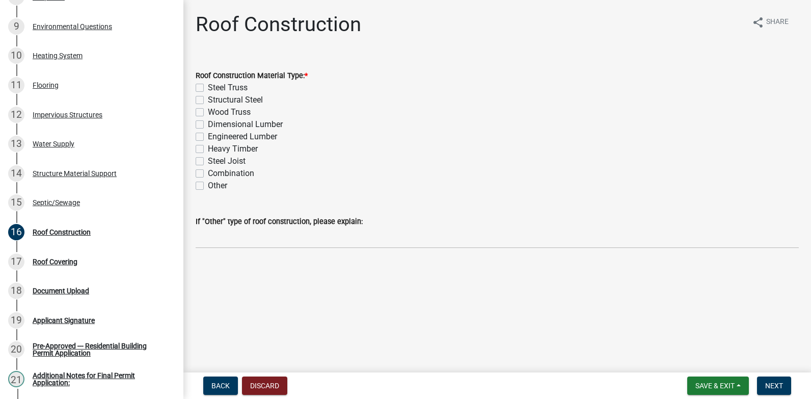
click at [208, 112] on label "Wood Truss" at bounding box center [229, 112] width 43 height 12
click at [208, 112] on input "Wood Truss" at bounding box center [211, 109] width 7 height 7
checkbox input "true"
checkbox input "false"
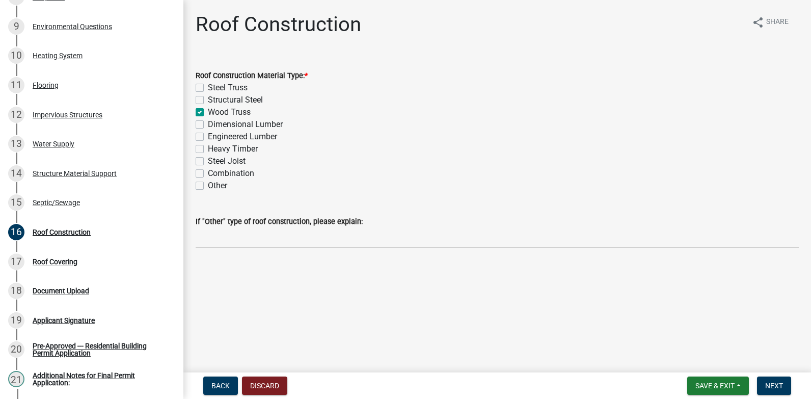
checkbox input "true"
checkbox input "false"
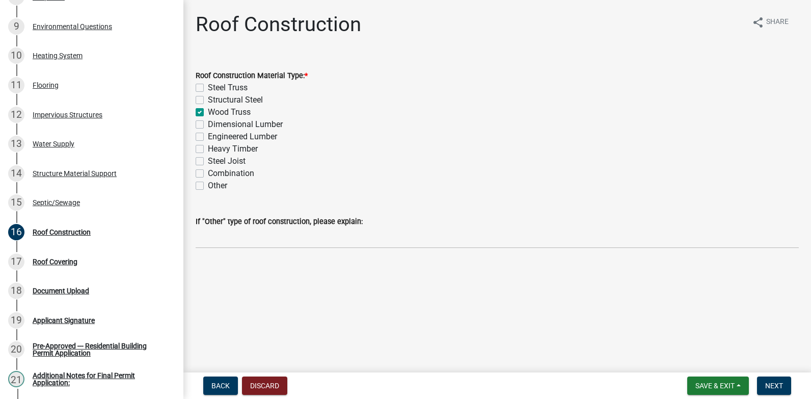
checkbox input "false"
click at [778, 386] on span "Next" at bounding box center [774, 385] width 18 height 8
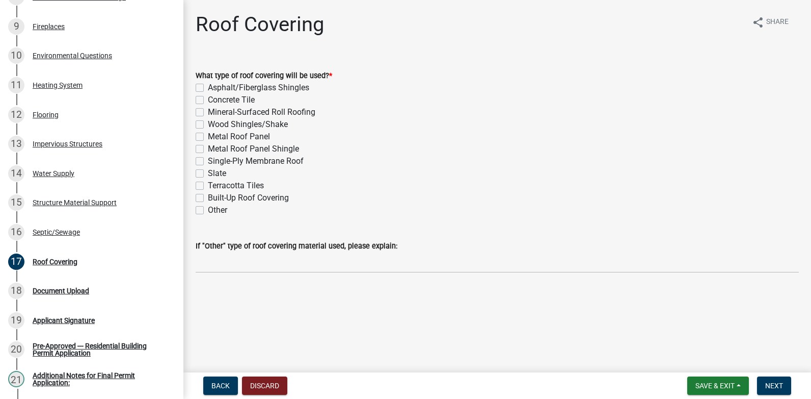
click at [208, 136] on label "Metal Roof Panel" at bounding box center [239, 136] width 62 height 12
click at [208, 136] on input "Metal Roof Panel" at bounding box center [211, 133] width 7 height 7
checkbox input "true"
checkbox input "false"
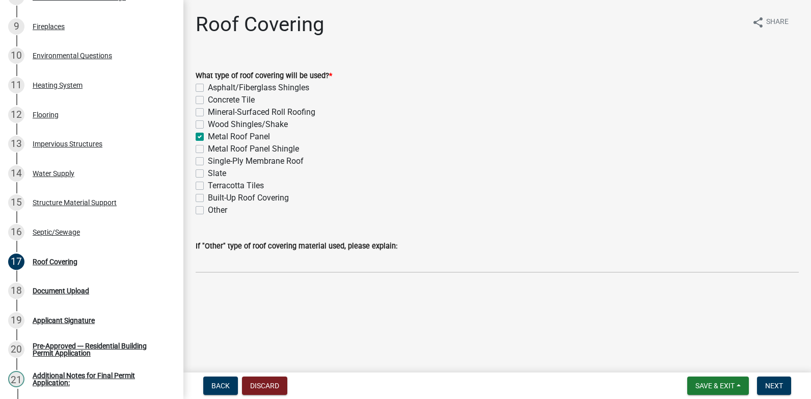
checkbox input "false"
checkbox input "true"
checkbox input "false"
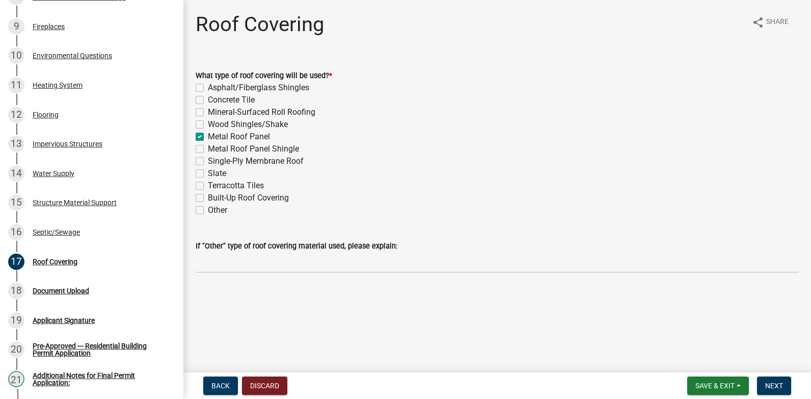
checkbox input "false"
click at [776, 387] on span "Next" at bounding box center [774, 385] width 18 height 8
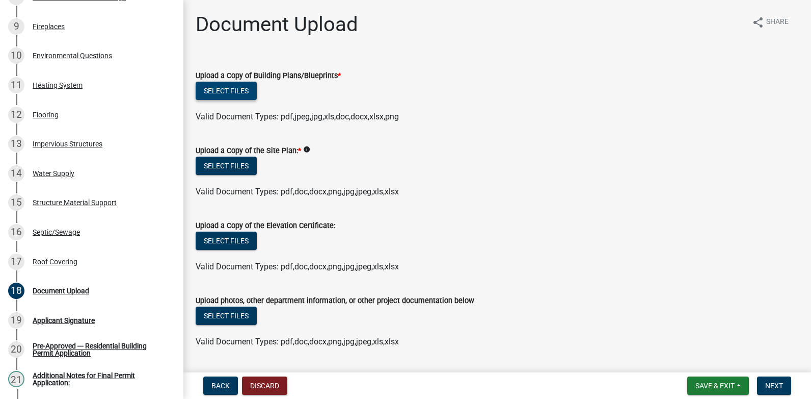
click at [244, 91] on button "Select files" at bounding box center [226, 91] width 61 height 18
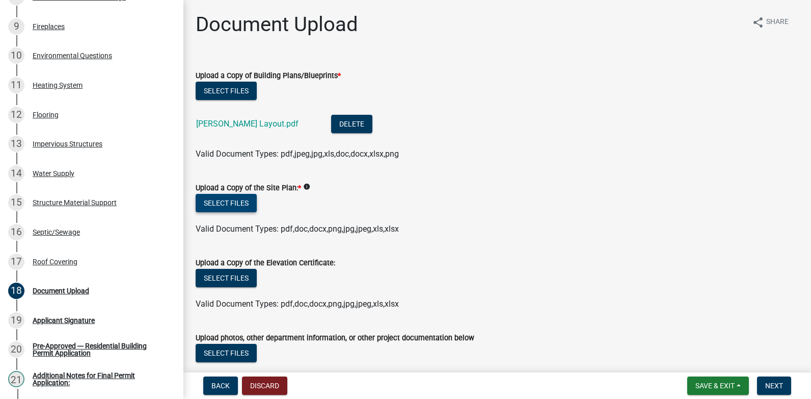
click at [242, 201] on button "Select files" at bounding box center [226, 203] width 61 height 18
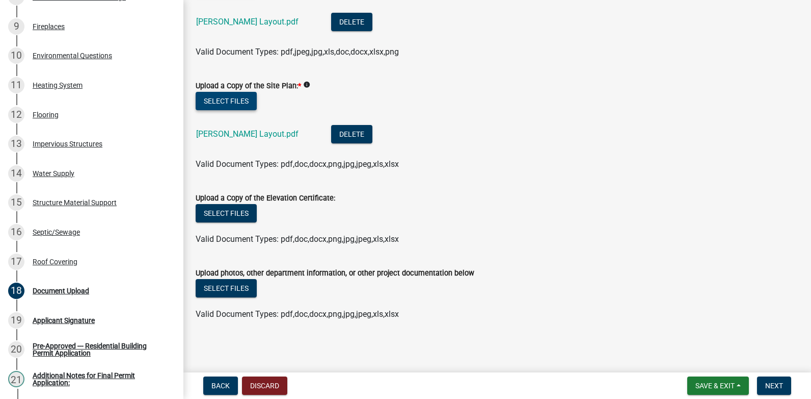
scroll to position [103, 0]
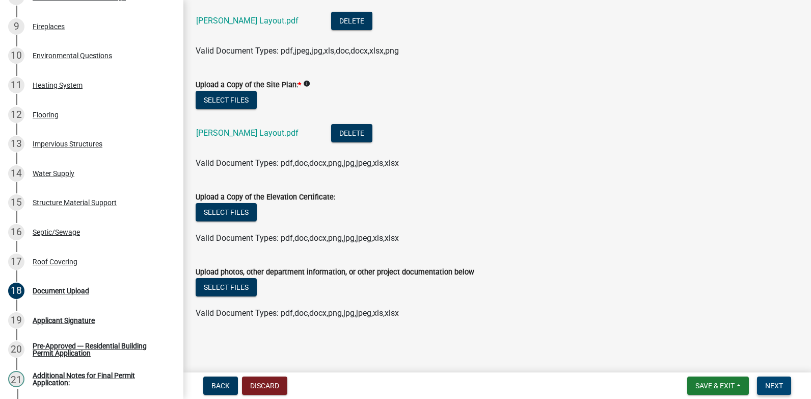
click at [771, 387] on span "Next" at bounding box center [774, 385] width 18 height 8
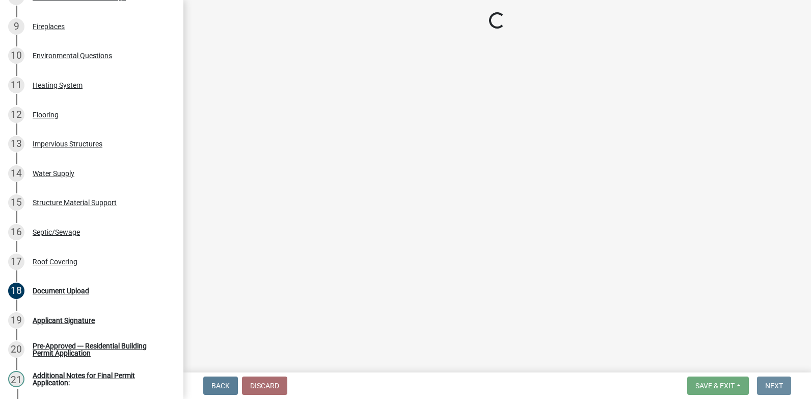
scroll to position [0, 0]
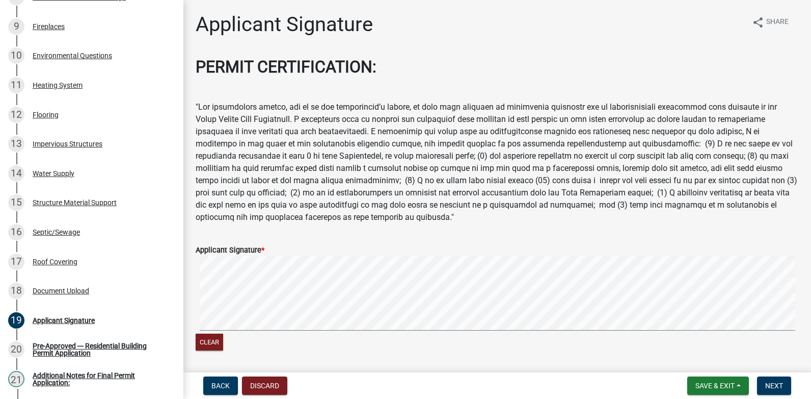
click at [275, 244] on div "Applicant Signature *" at bounding box center [497, 250] width 603 height 12
click at [612, 251] on form "Applicant Signature * Clear" at bounding box center [497, 291] width 603 height 121
click at [777, 388] on span "Next" at bounding box center [774, 385] width 18 height 8
click at [775, 386] on span "Next" at bounding box center [774, 385] width 18 height 8
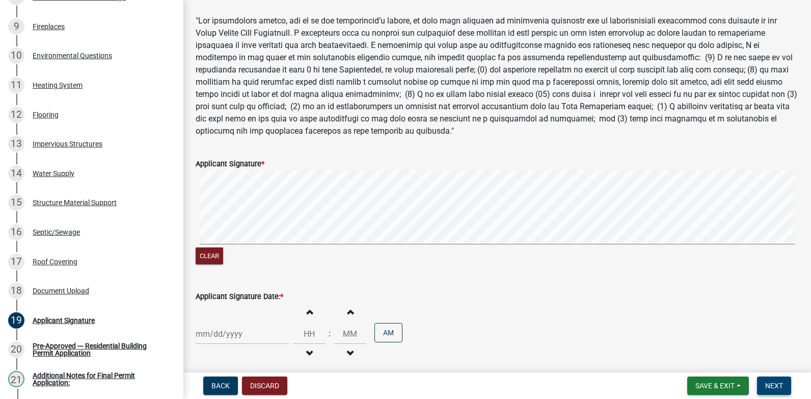
scroll to position [152, 0]
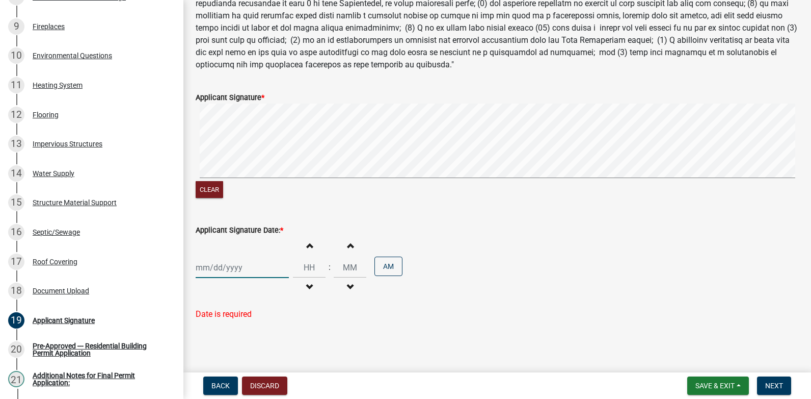
click at [223, 268] on div at bounding box center [242, 267] width 93 height 21
select select "8"
select select "2025"
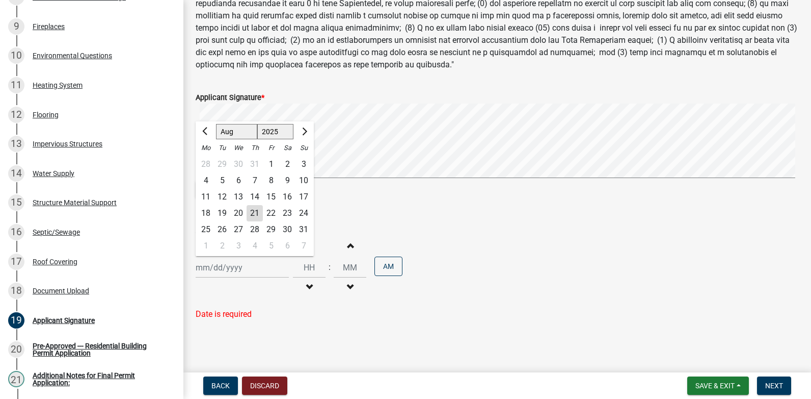
click at [256, 212] on div "21" at bounding box center [255, 213] width 16 height 16
type input "[DATE]"
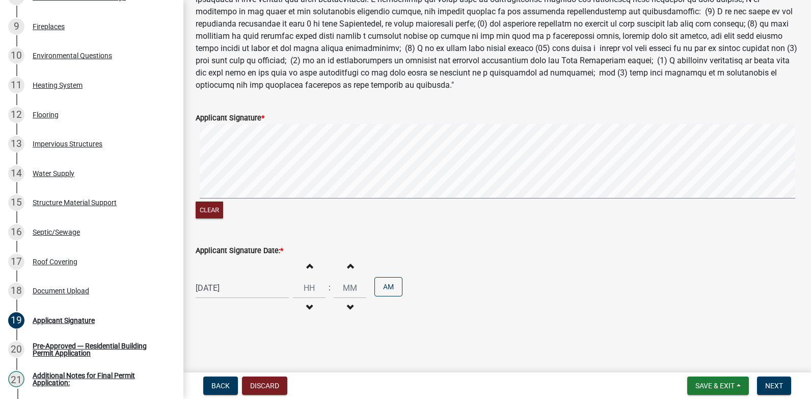
scroll to position [132, 0]
click at [304, 287] on input "Hours" at bounding box center [309, 287] width 33 height 21
type input "02"
type input "00"
click at [342, 286] on input "00" at bounding box center [350, 287] width 33 height 21
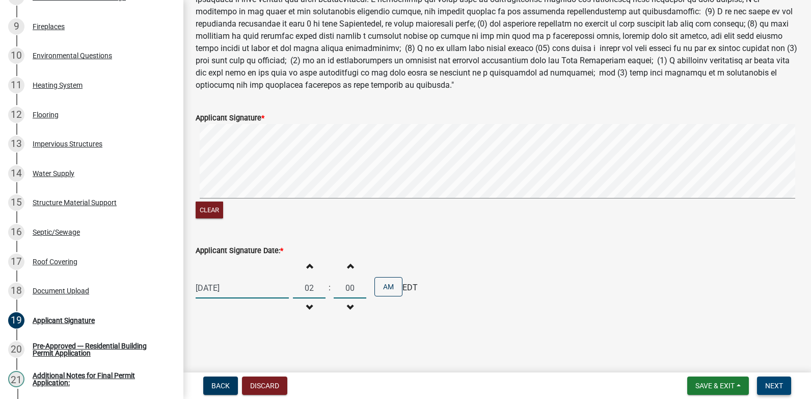
click at [778, 382] on span "Next" at bounding box center [774, 385] width 18 height 8
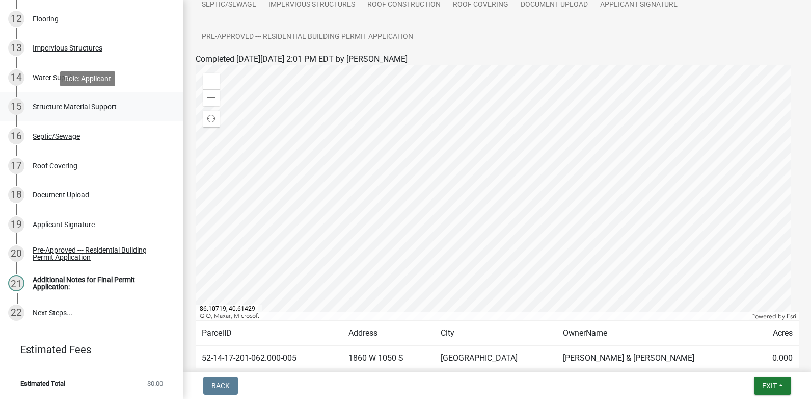
scroll to position [465, 0]
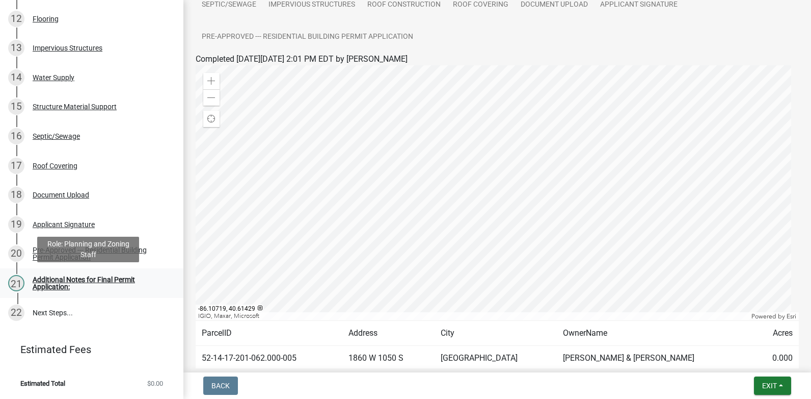
click at [56, 279] on div "Additional Notes for Final Permit Application:" at bounding box center [100, 283] width 135 height 14
click at [49, 309] on link "22 Next Steps..." at bounding box center [91, 313] width 183 height 30
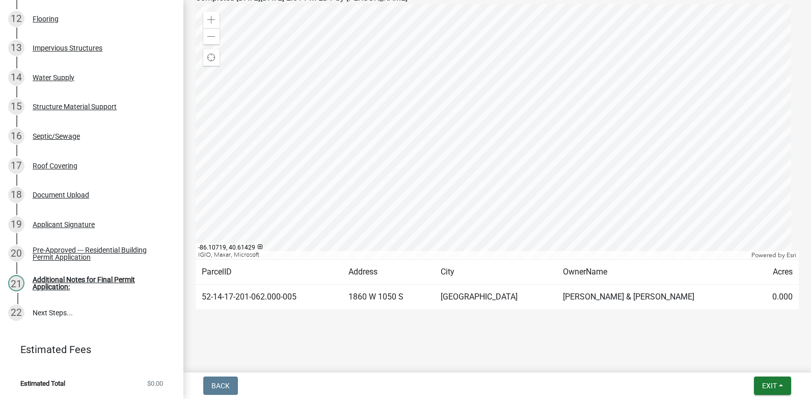
scroll to position [215, 0]
click at [772, 387] on span "Exit" at bounding box center [769, 385] width 15 height 8
click at [745, 359] on button "Save & Exit" at bounding box center [751, 359] width 82 height 24
